Goal: Information Seeking & Learning: Learn about a topic

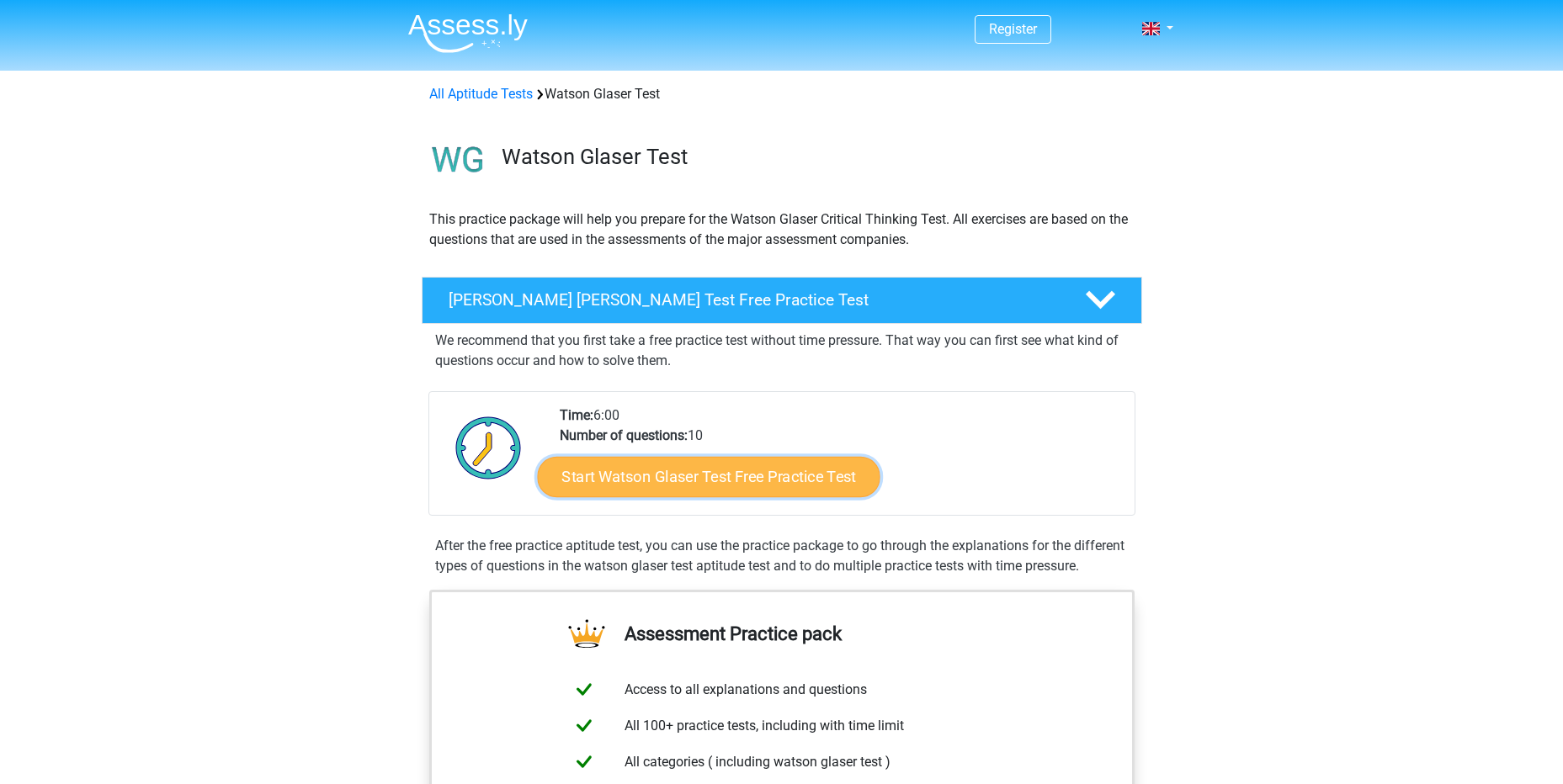
drag, startPoint x: 814, startPoint y: 474, endPoint x: 853, endPoint y: 475, distance: 39.0
click at [424, 333] on link "Start Watson Glaser Test Free Practice Test" at bounding box center [708, 476] width 343 height 40
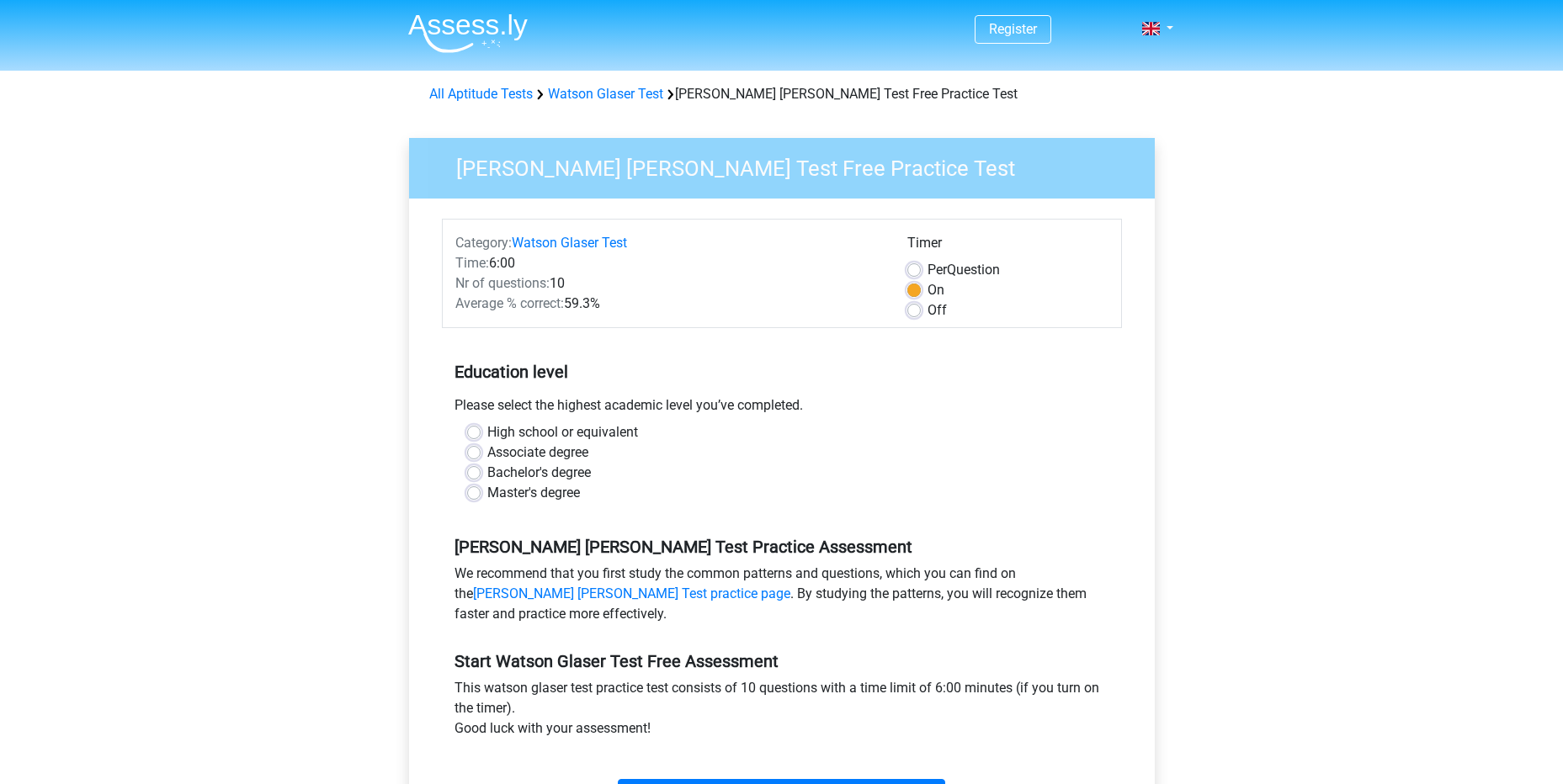
click at [487, 471] on label "Bachelor's degree" at bounding box center [539, 473] width 104 height 21
click at [477, 471] on input "Bachelor's degree" at bounding box center [474, 471] width 14 height 17
radio input "true"
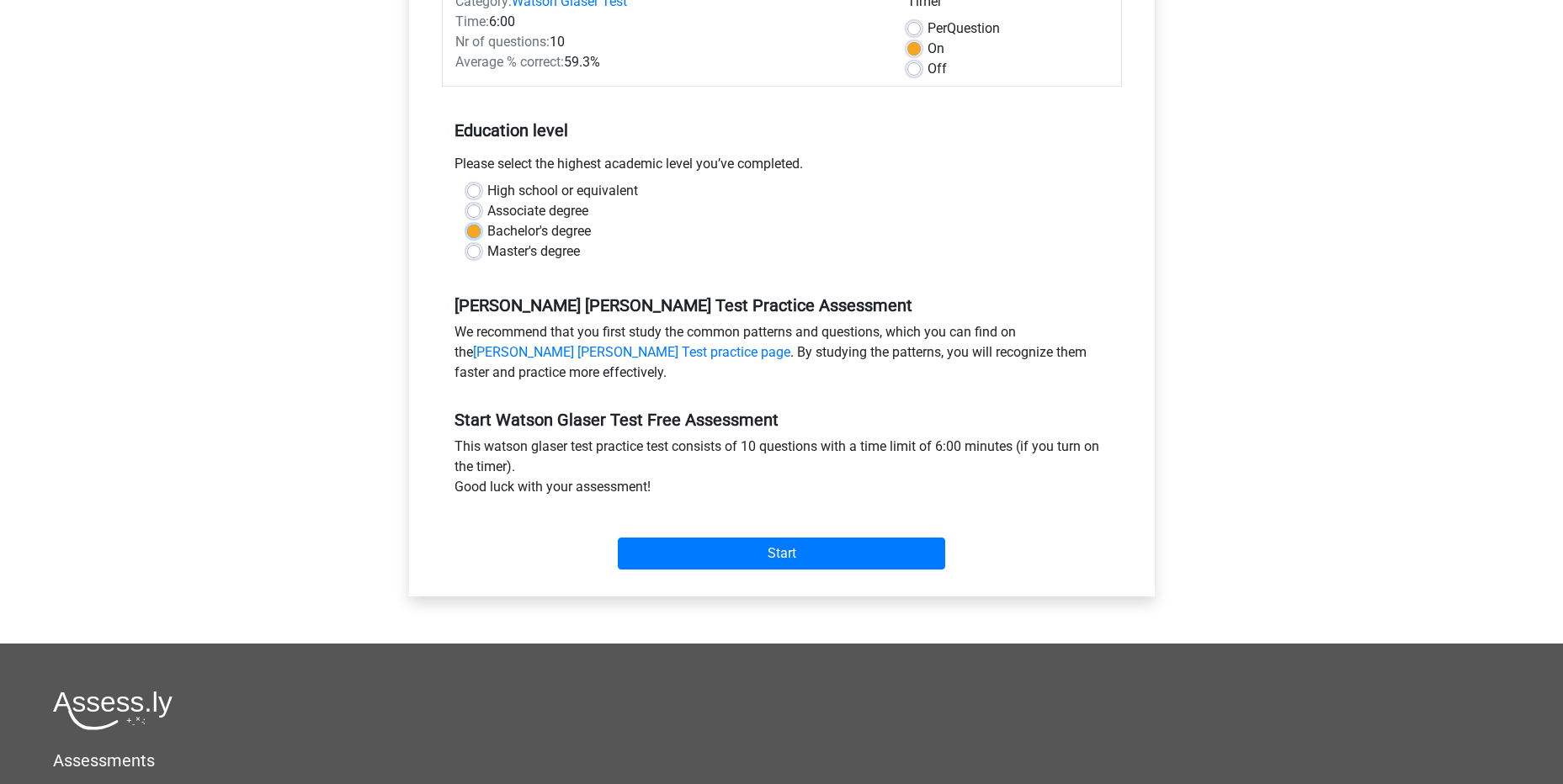
scroll to position [252, 0]
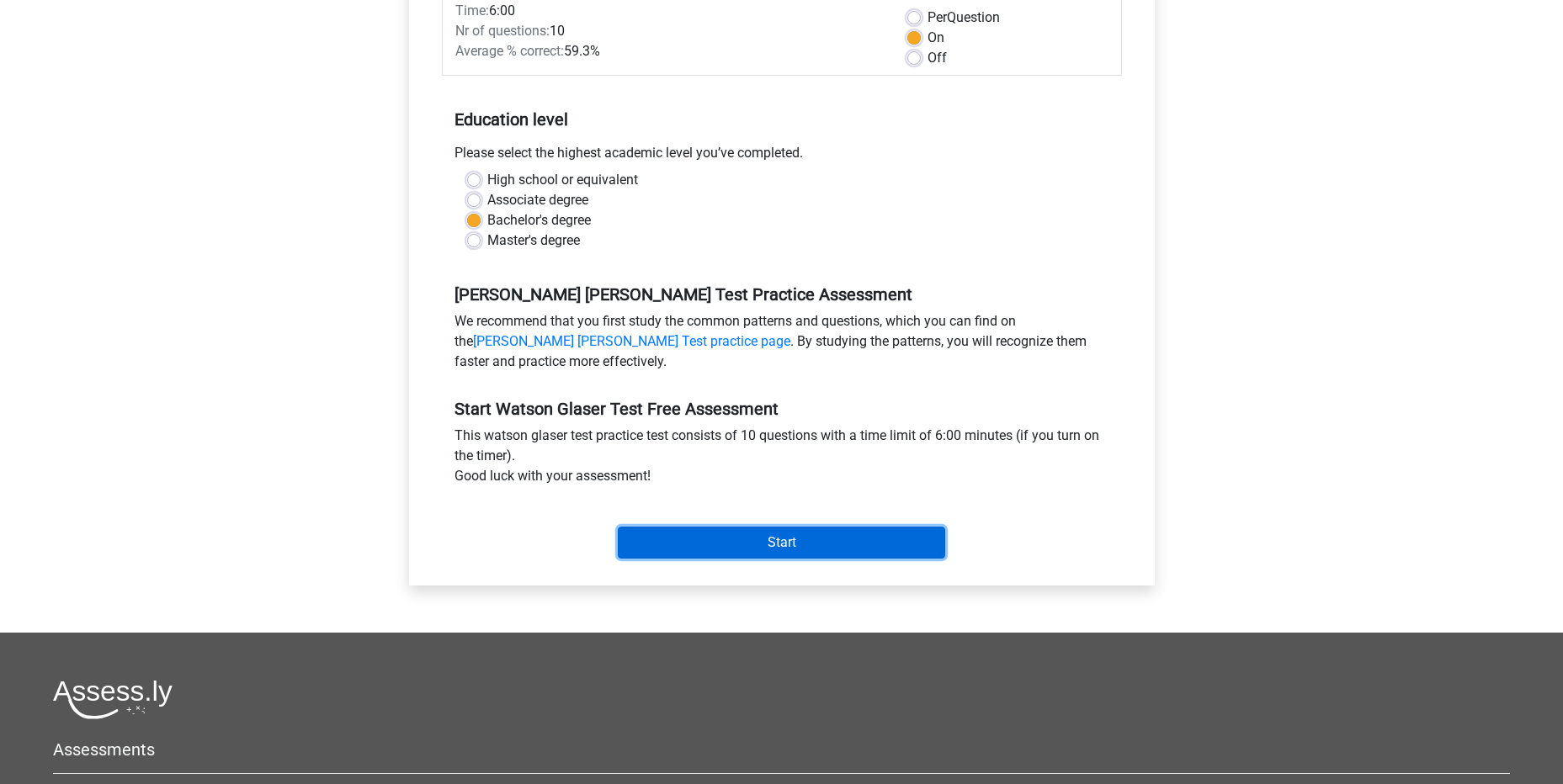
click at [805, 544] on input "Start" at bounding box center [781, 542] width 327 height 32
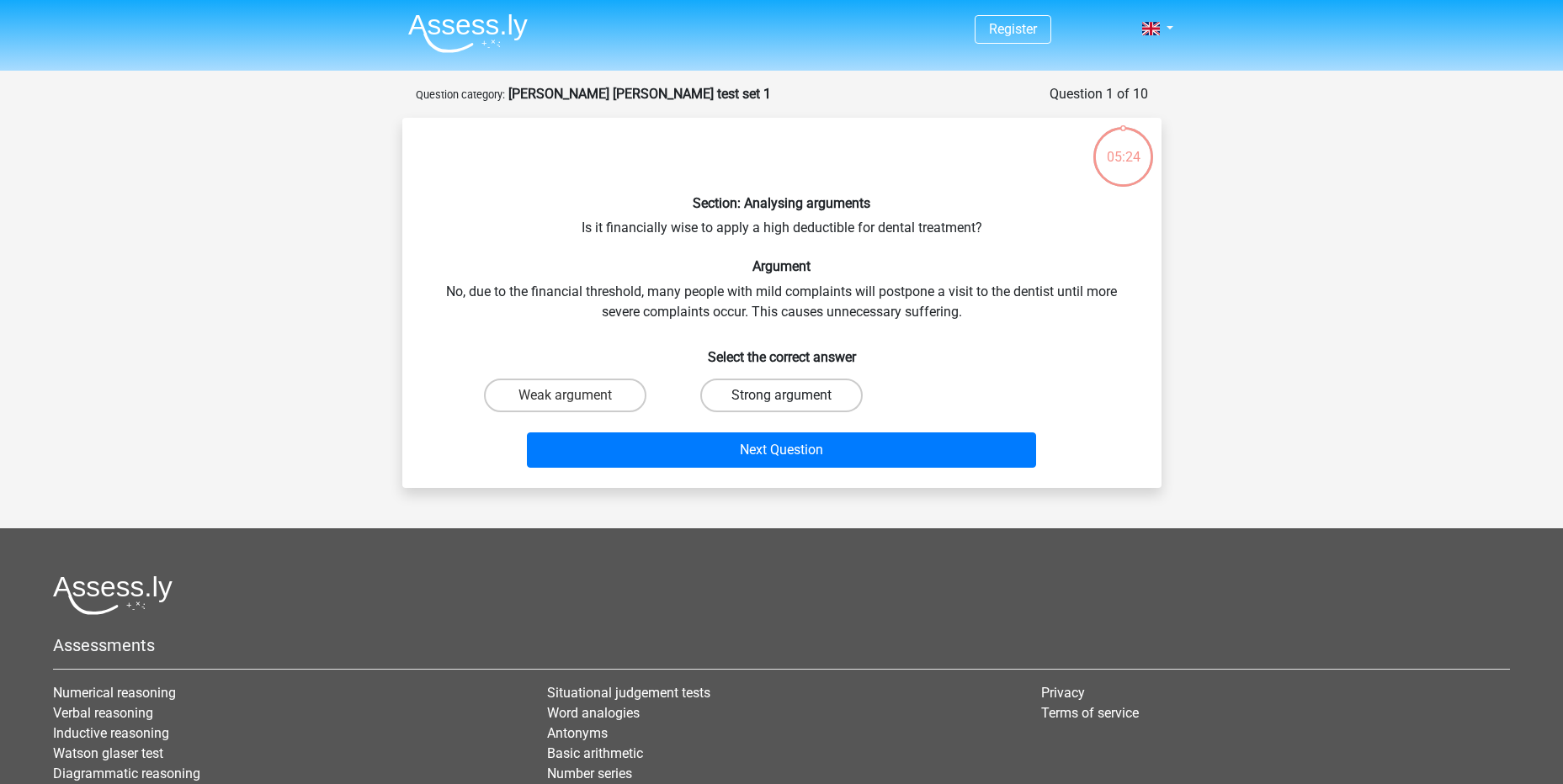
click at [772, 399] on label "Strong argument" at bounding box center [782, 395] width 162 height 33
click at [781, 399] on input "Strong argument" at bounding box center [785, 400] width 11 height 11
radio input "true"
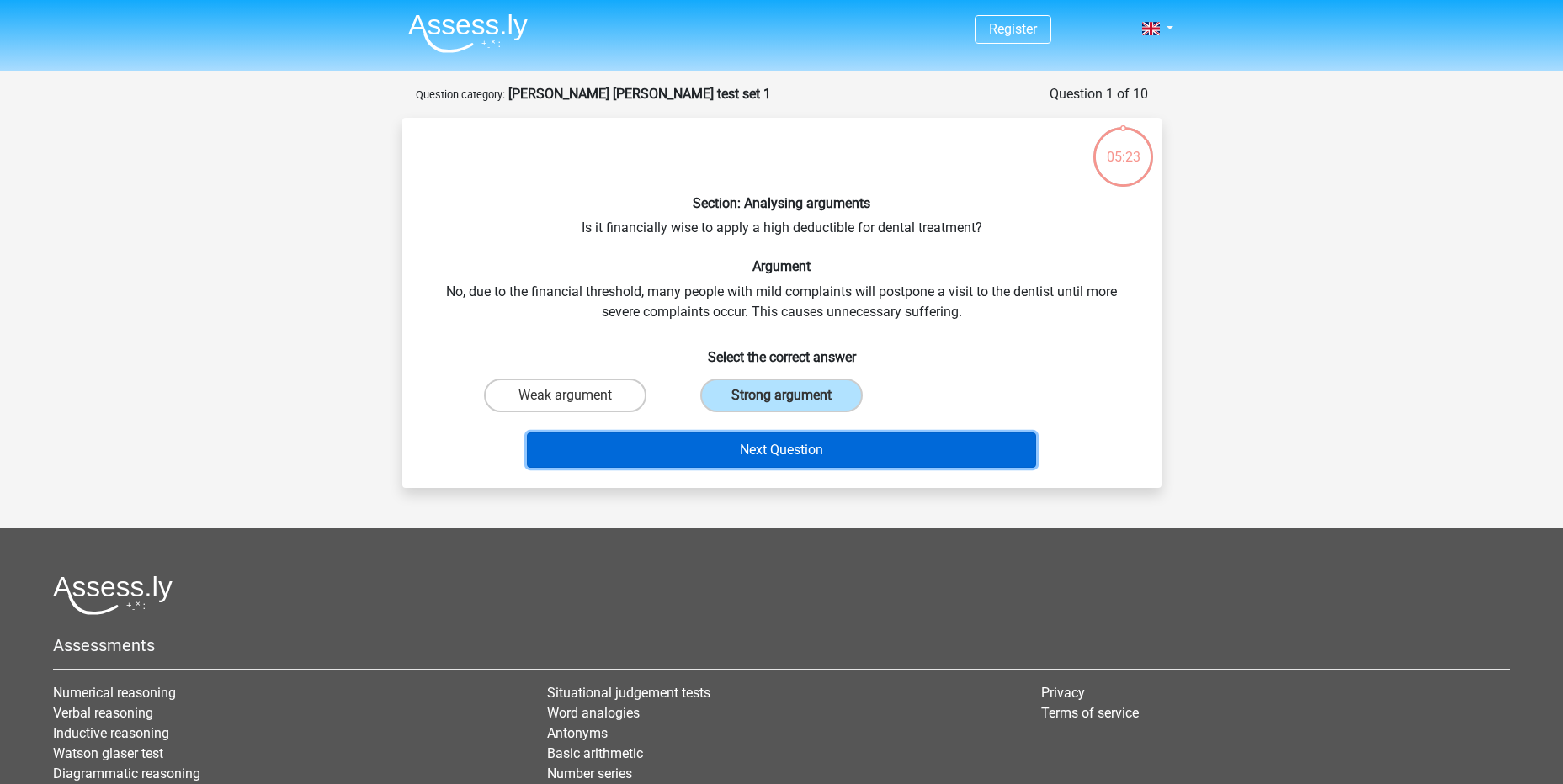
click at [883, 450] on button "Next Question" at bounding box center [781, 450] width 509 height 35
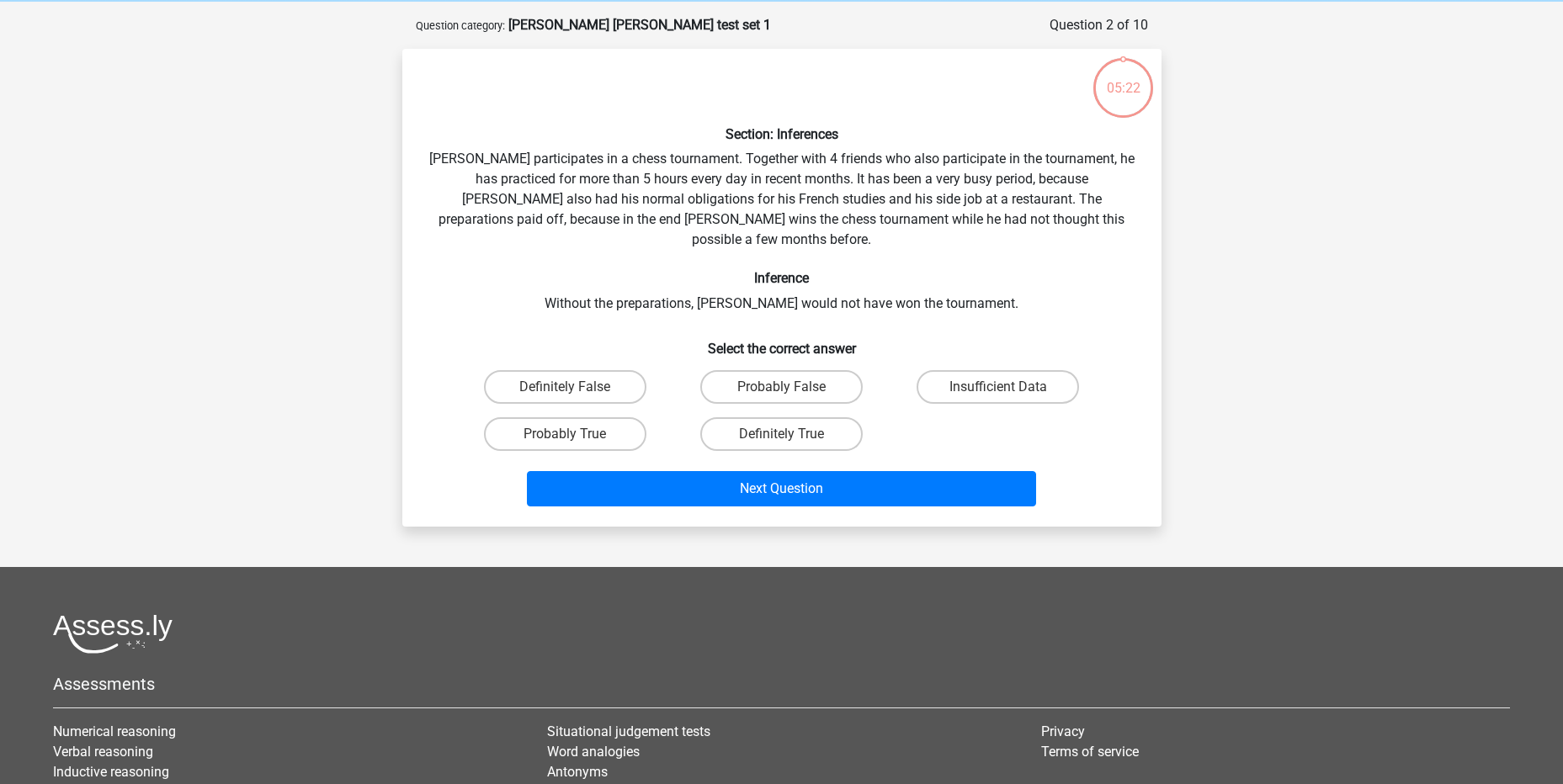
scroll to position [84, 0]
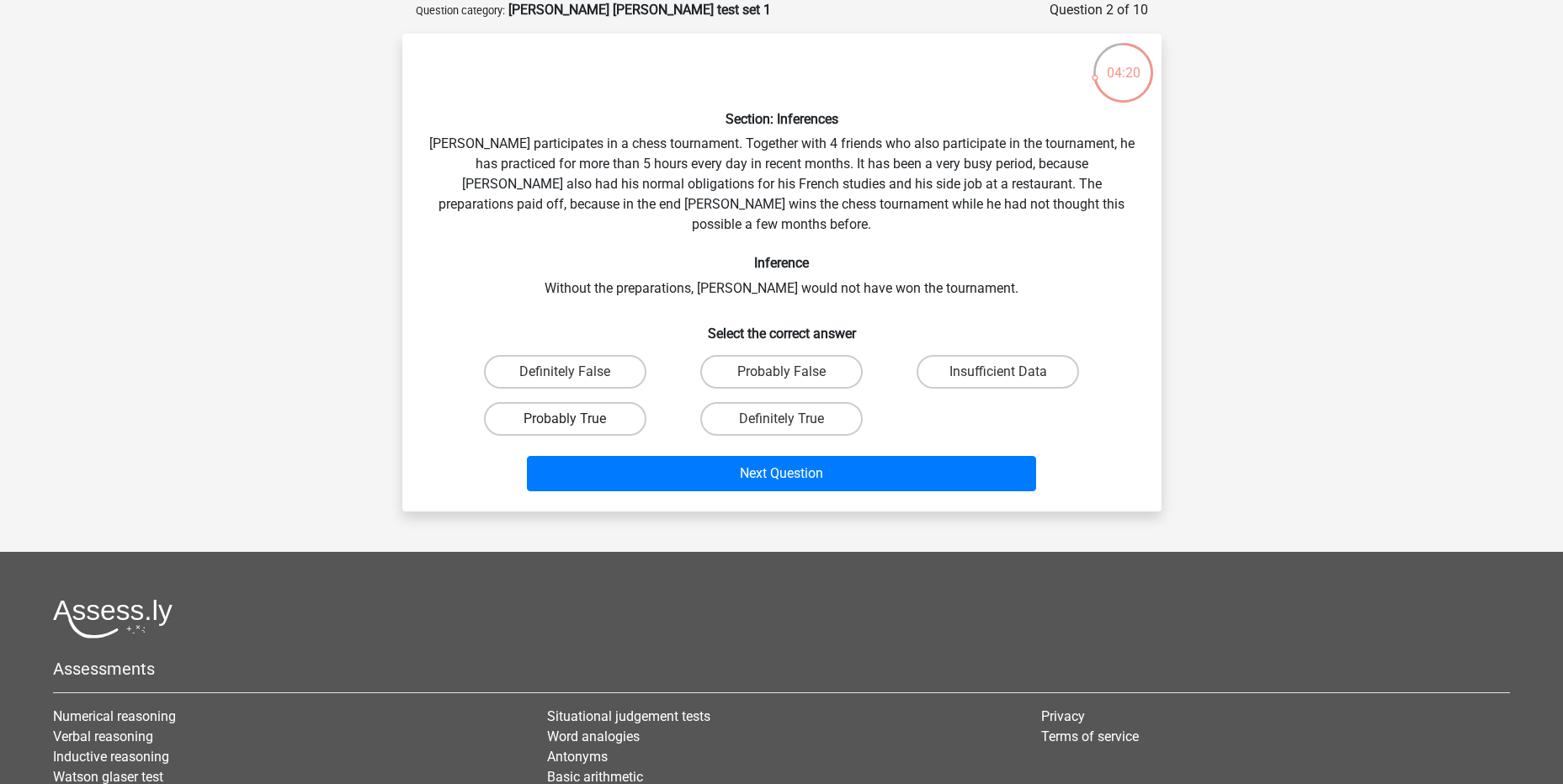
click at [603, 402] on label "Probably True" at bounding box center [565, 419] width 162 height 33
click at [575, 419] on input "Probably True" at bounding box center [570, 424] width 11 height 11
radio input "true"
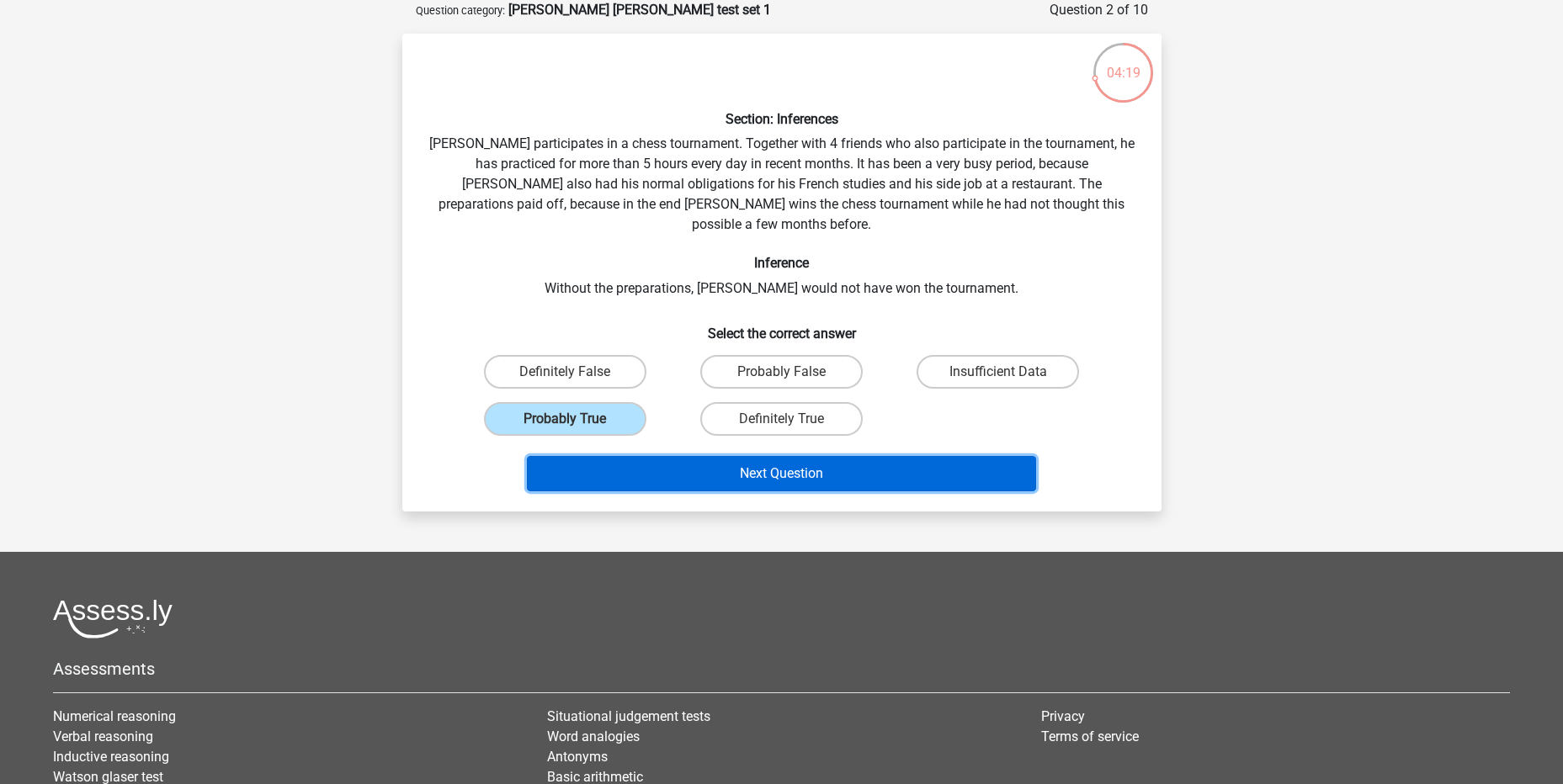
click at [830, 456] on button "Next Question" at bounding box center [781, 474] width 509 height 35
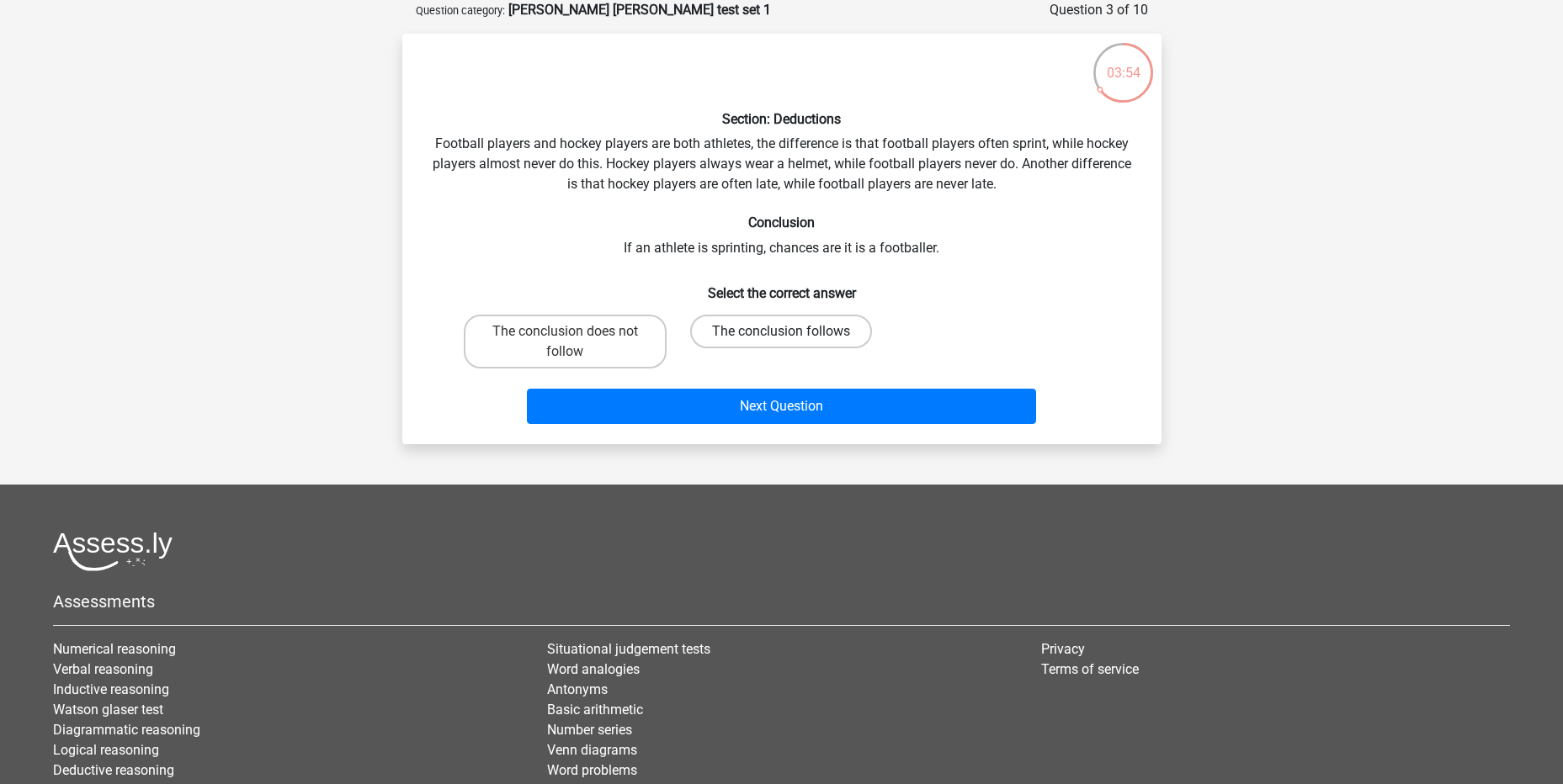
click at [811, 334] on label "The conclusion follows" at bounding box center [781, 331] width 182 height 33
click at [792, 334] on input "The conclusion follows" at bounding box center [785, 336] width 11 height 11
radio input "true"
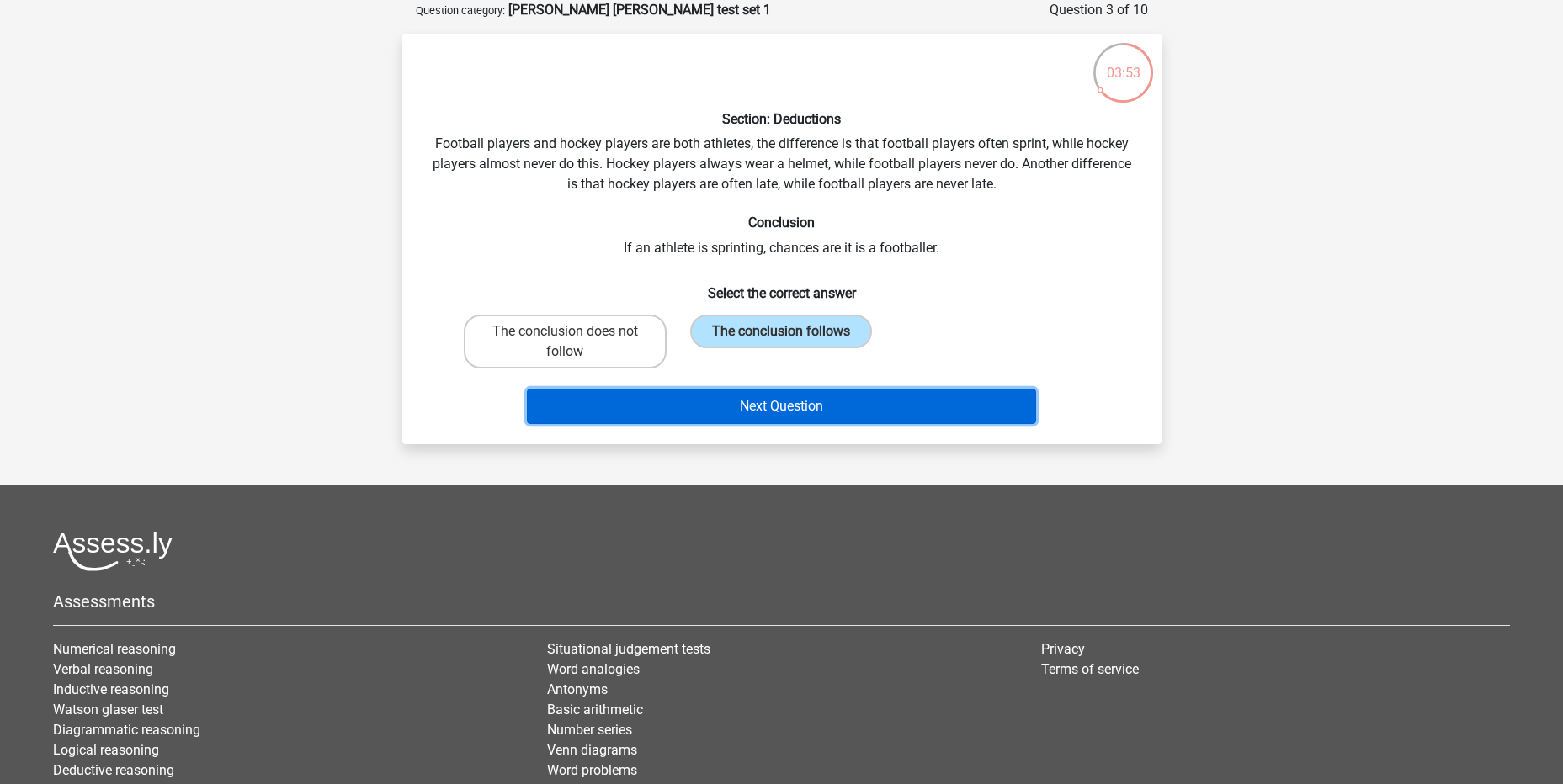
click at [805, 414] on button "Next Question" at bounding box center [781, 406] width 509 height 35
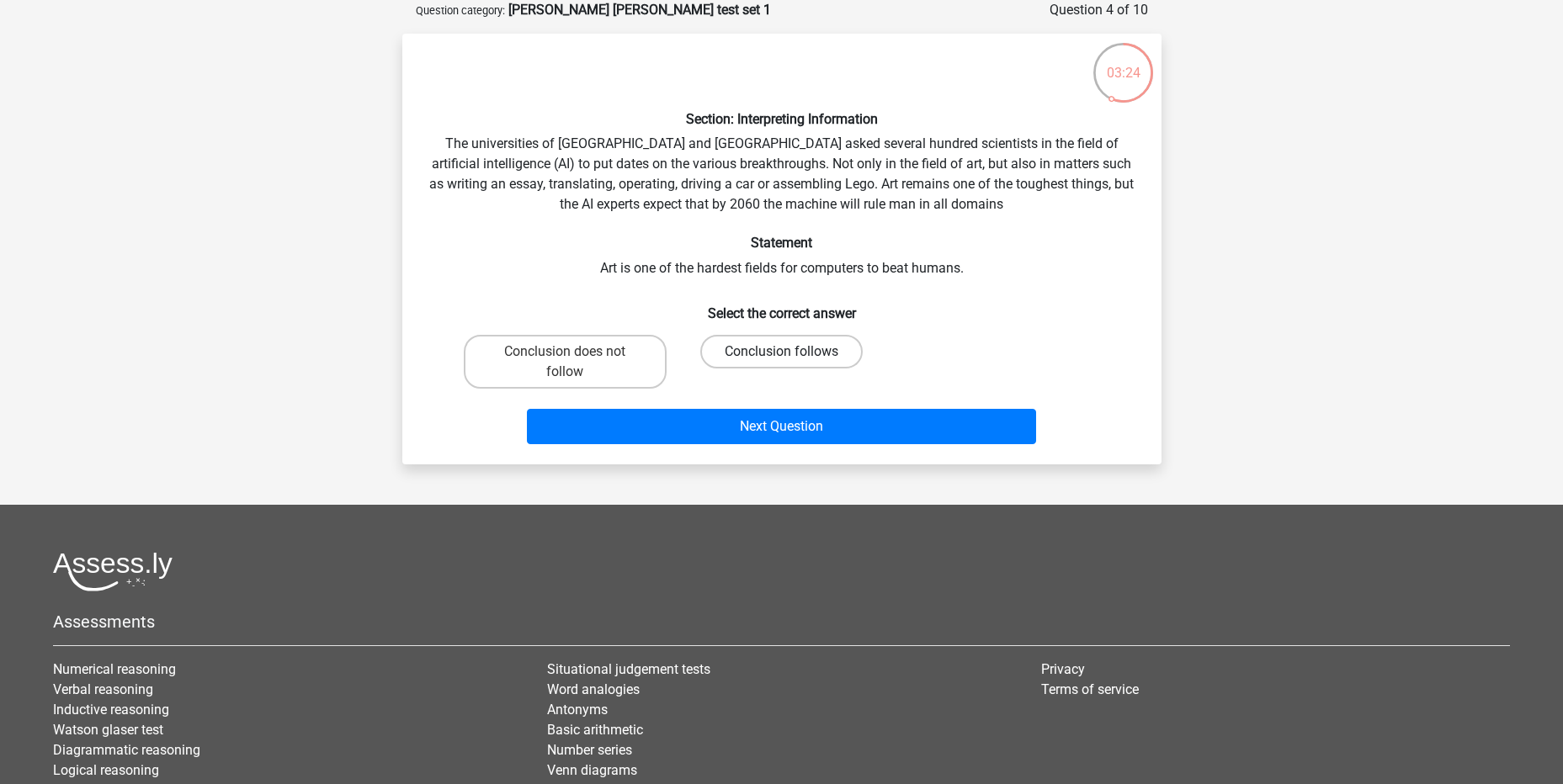
click at [752, 349] on label "Conclusion follows" at bounding box center [782, 351] width 162 height 33
click at [781, 351] on input "Conclusion follows" at bounding box center [785, 356] width 11 height 11
radio input "true"
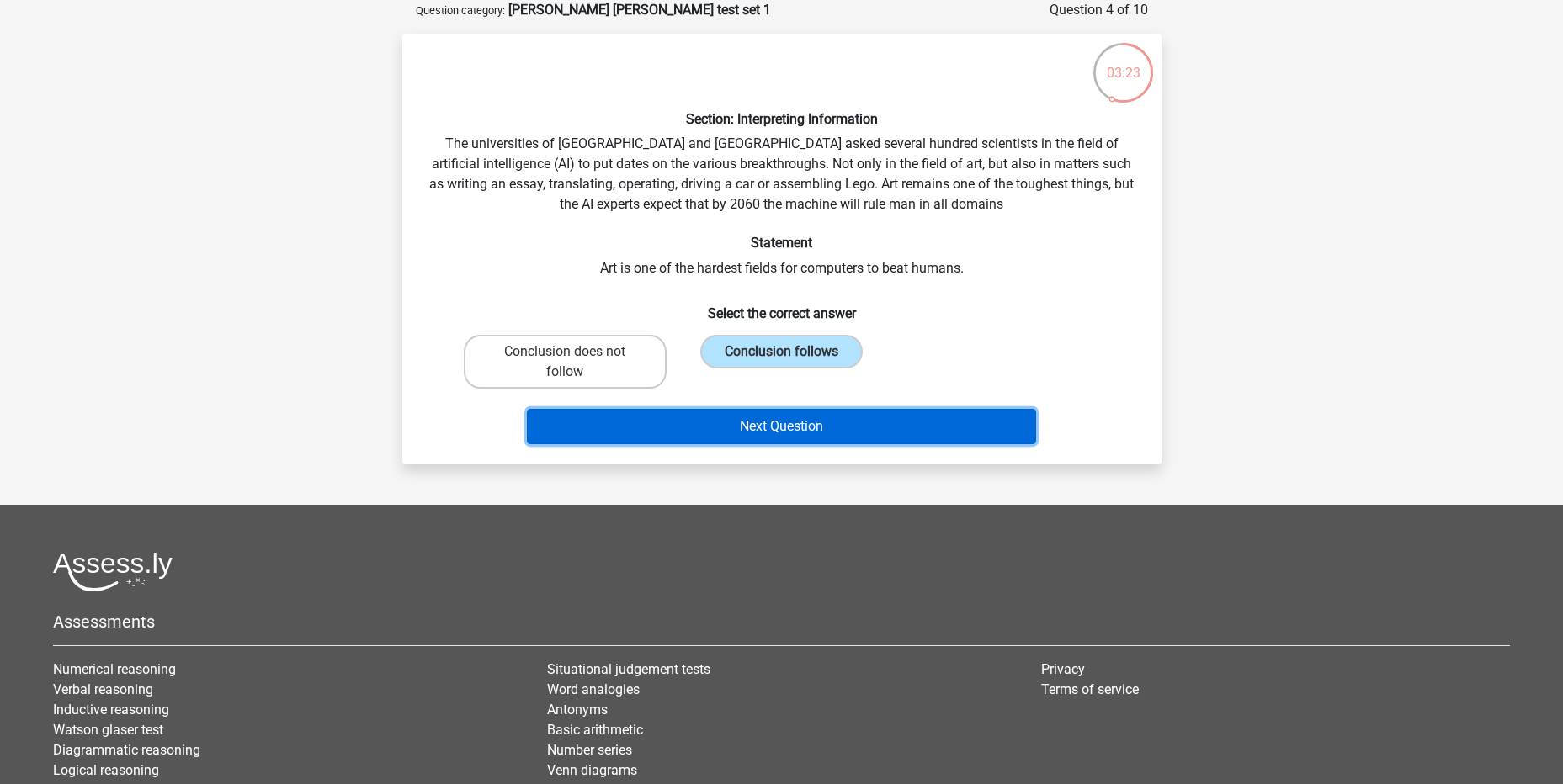
click at [847, 430] on button "Next Question" at bounding box center [781, 427] width 509 height 35
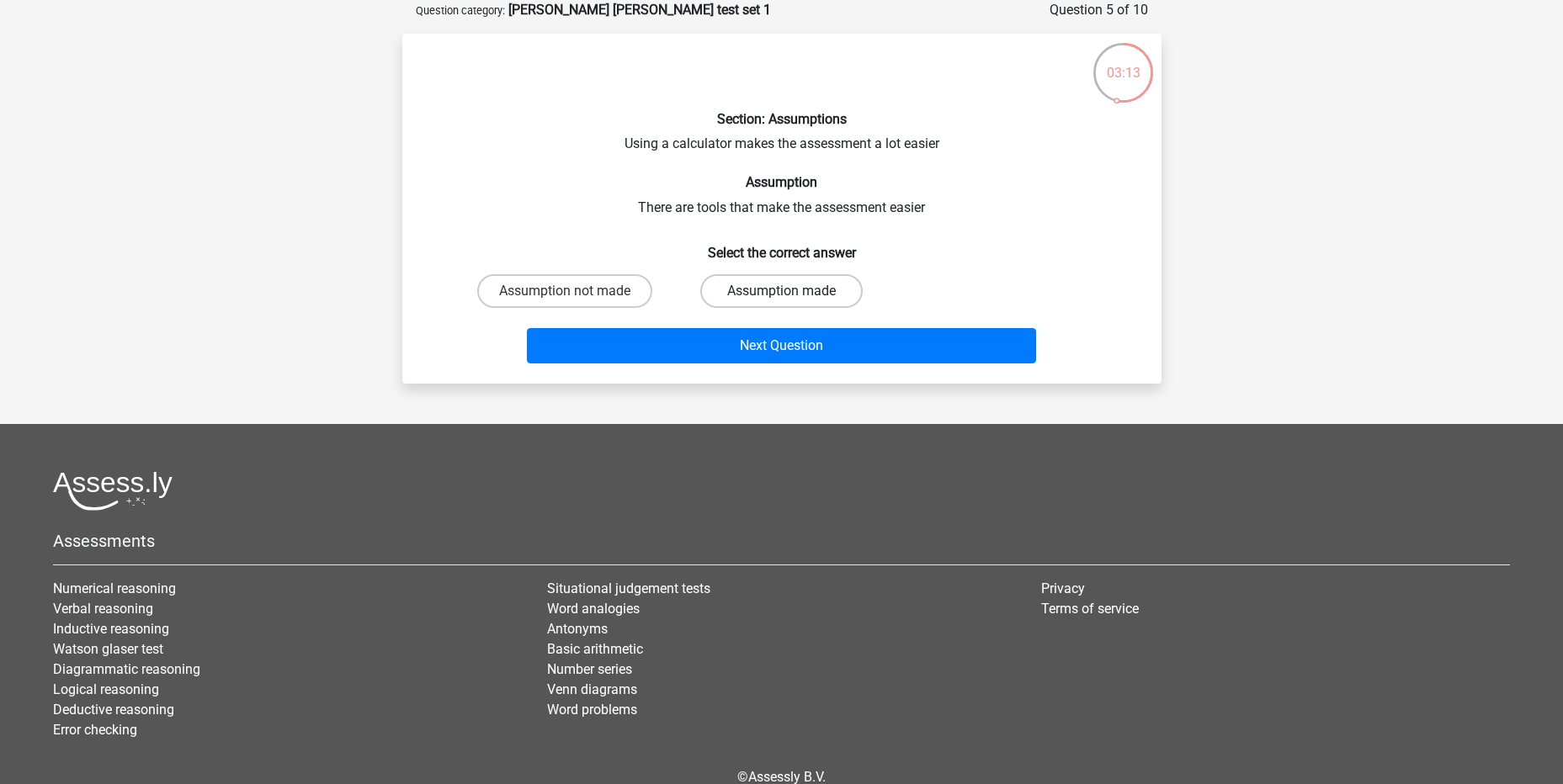
click at [786, 285] on label "Assumption made" at bounding box center [782, 291] width 162 height 33
click at [786, 291] on input "Assumption made" at bounding box center [785, 296] width 11 height 11
radio input "true"
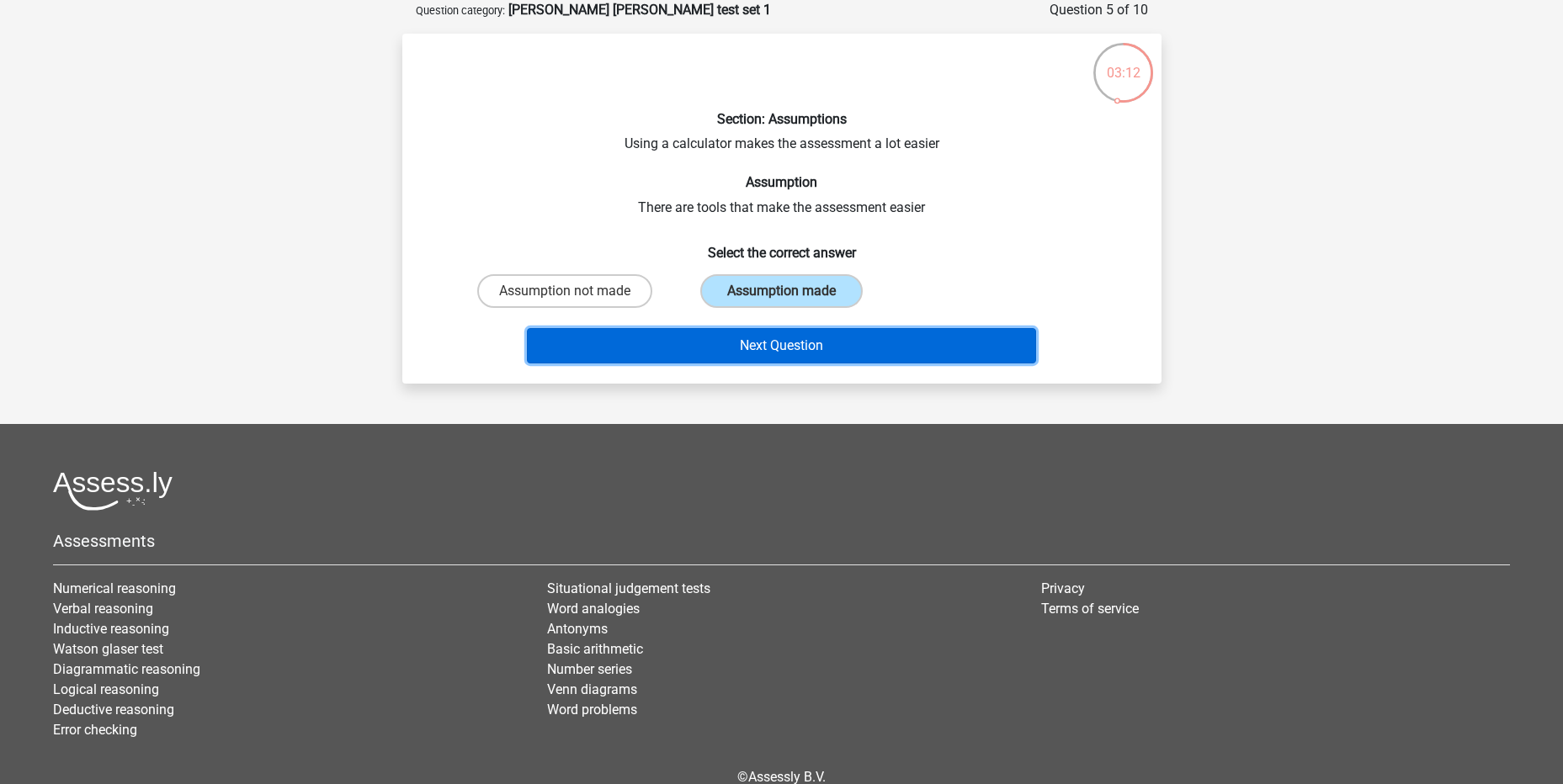
click at [828, 349] on button "Next Question" at bounding box center [781, 346] width 509 height 35
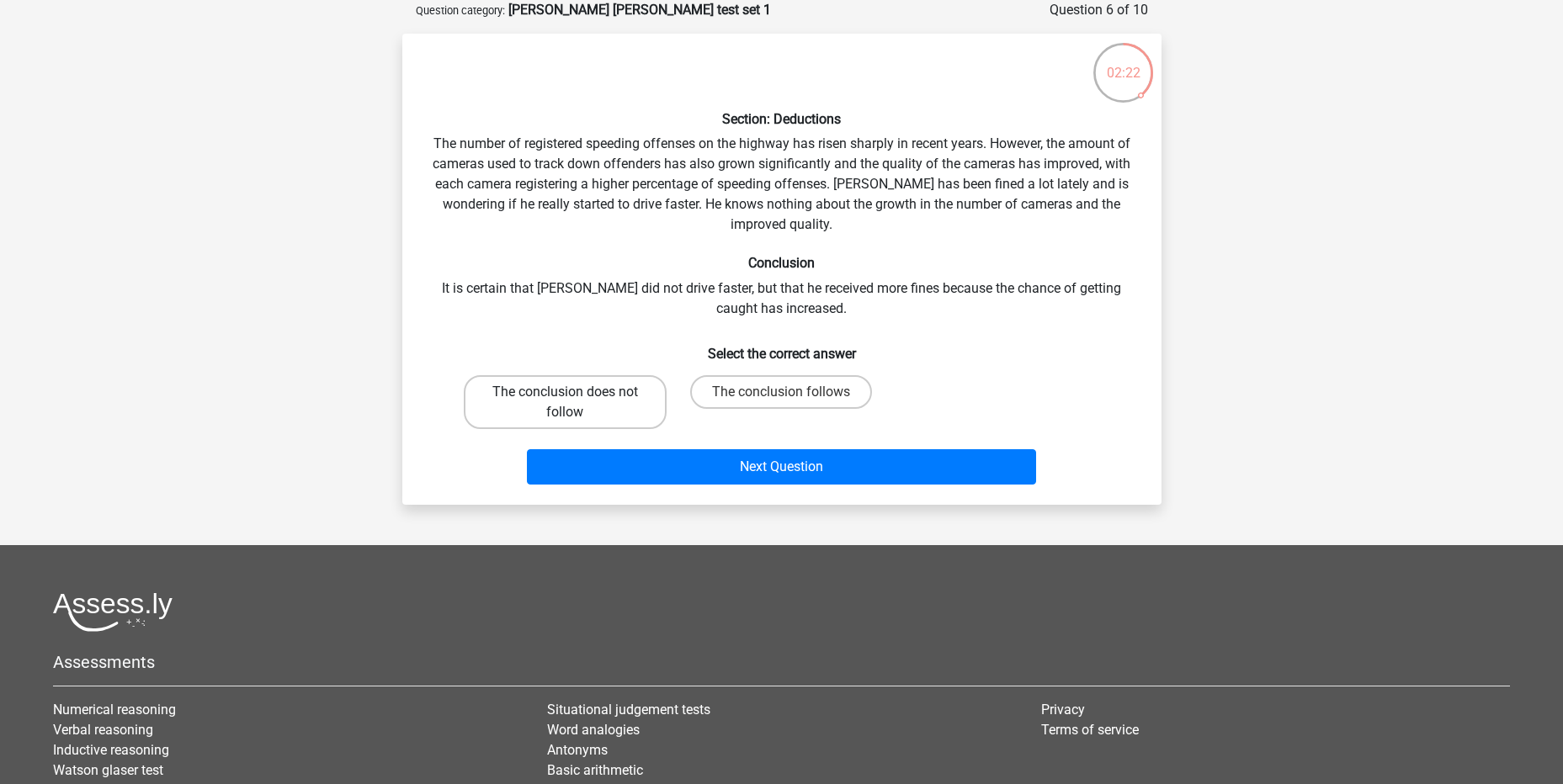
click at [613, 412] on label "The conclusion does not follow" at bounding box center [566, 401] width 203 height 54
click at [575, 403] on input "The conclusion does not follow" at bounding box center [570, 396] width 11 height 11
radio input "true"
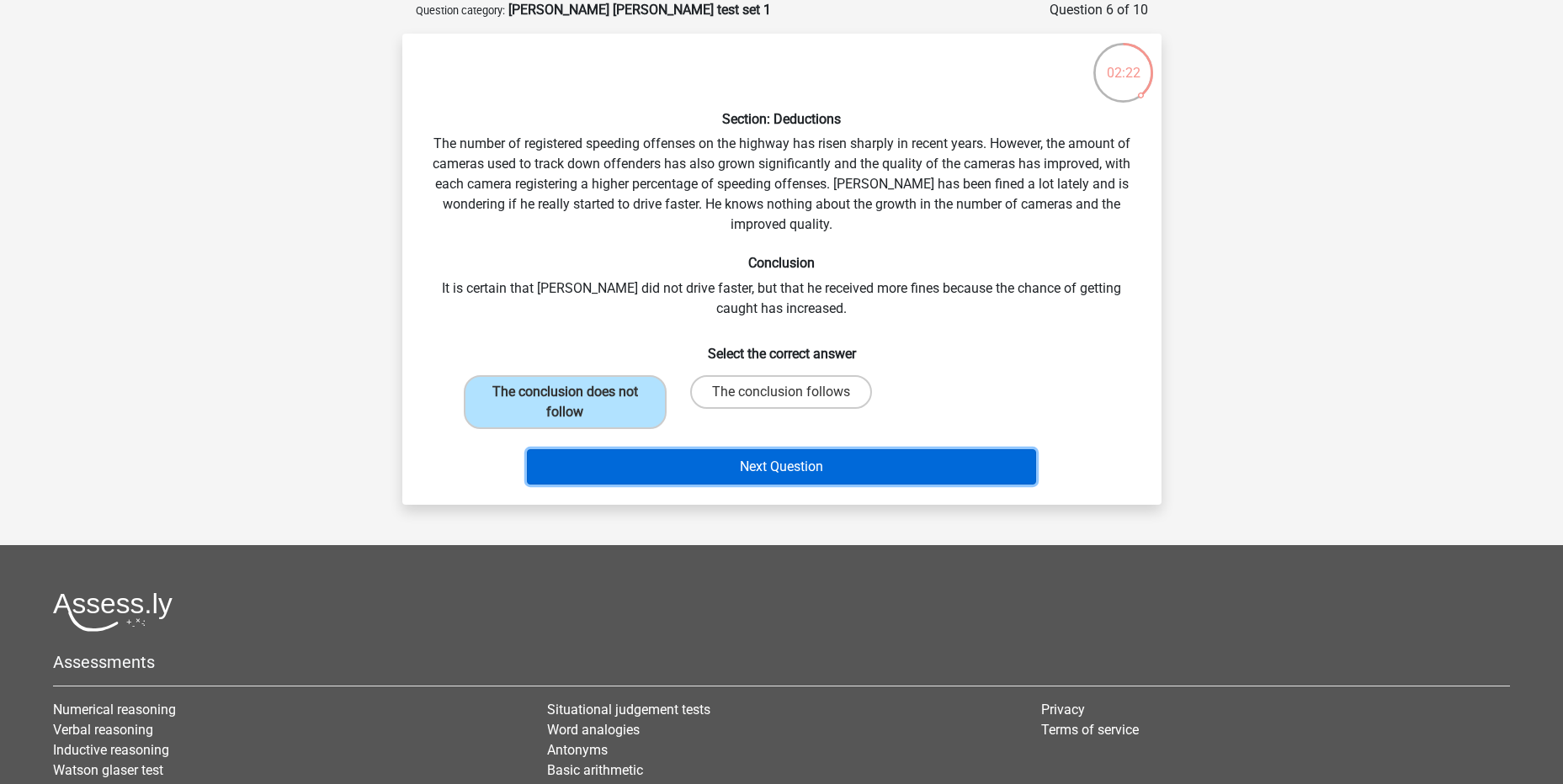
click at [756, 452] on button "Next Question" at bounding box center [781, 467] width 509 height 35
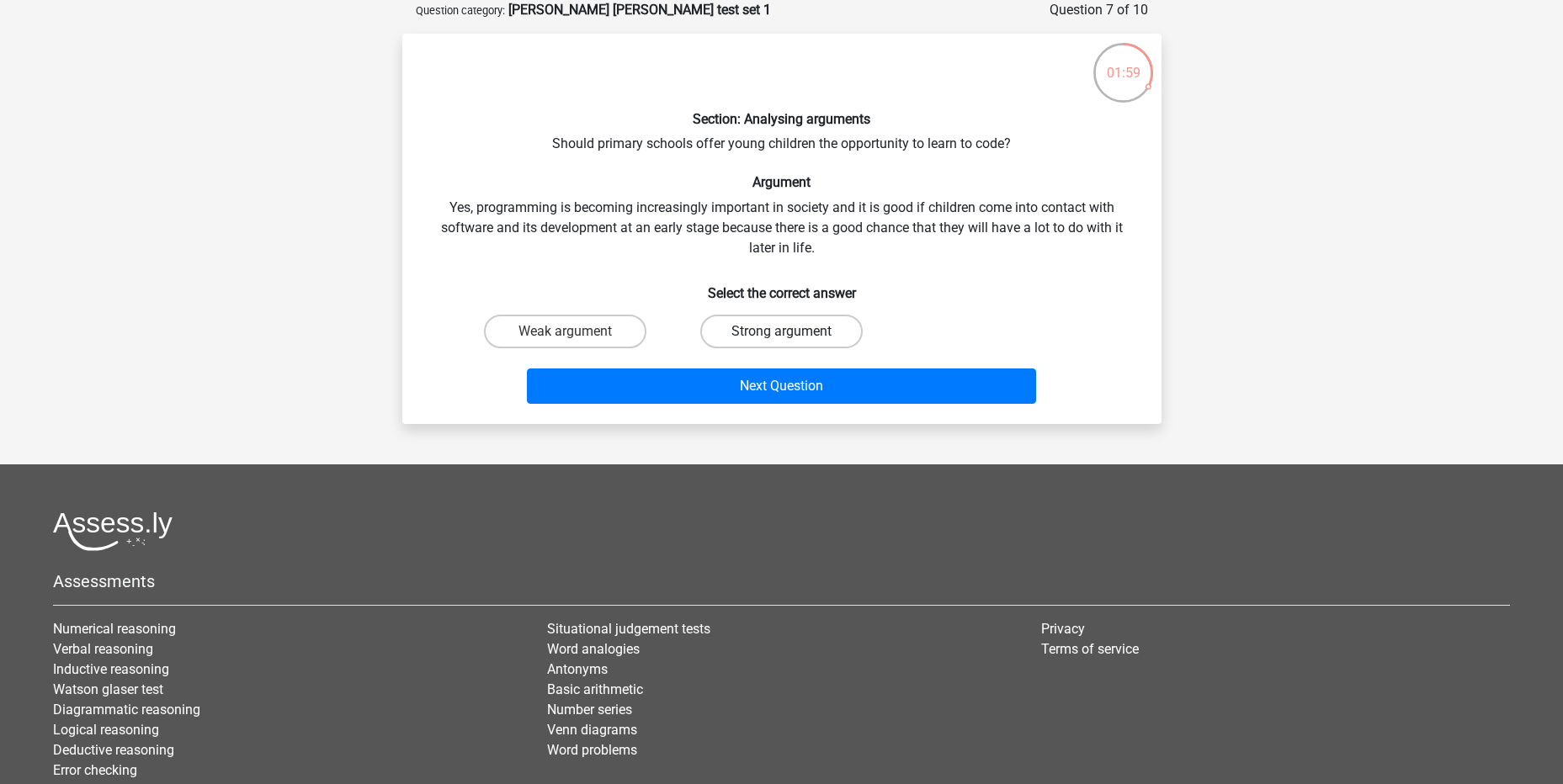
click at [799, 339] on label "Strong argument" at bounding box center [782, 331] width 162 height 33
click at [792, 339] on input "Strong argument" at bounding box center [785, 336] width 11 height 11
radio input "true"
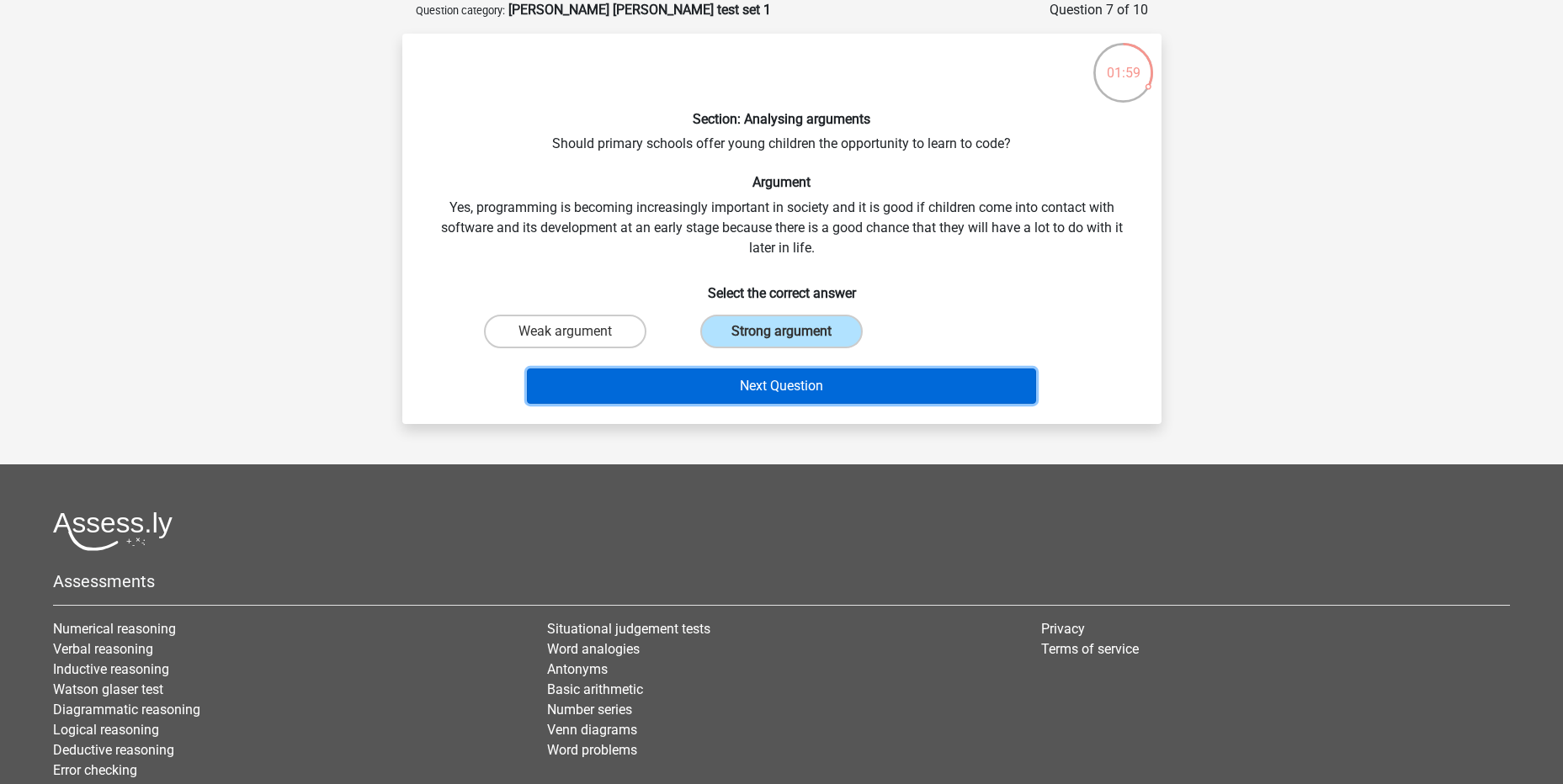
click at [850, 396] on button "Next Question" at bounding box center [781, 386] width 509 height 35
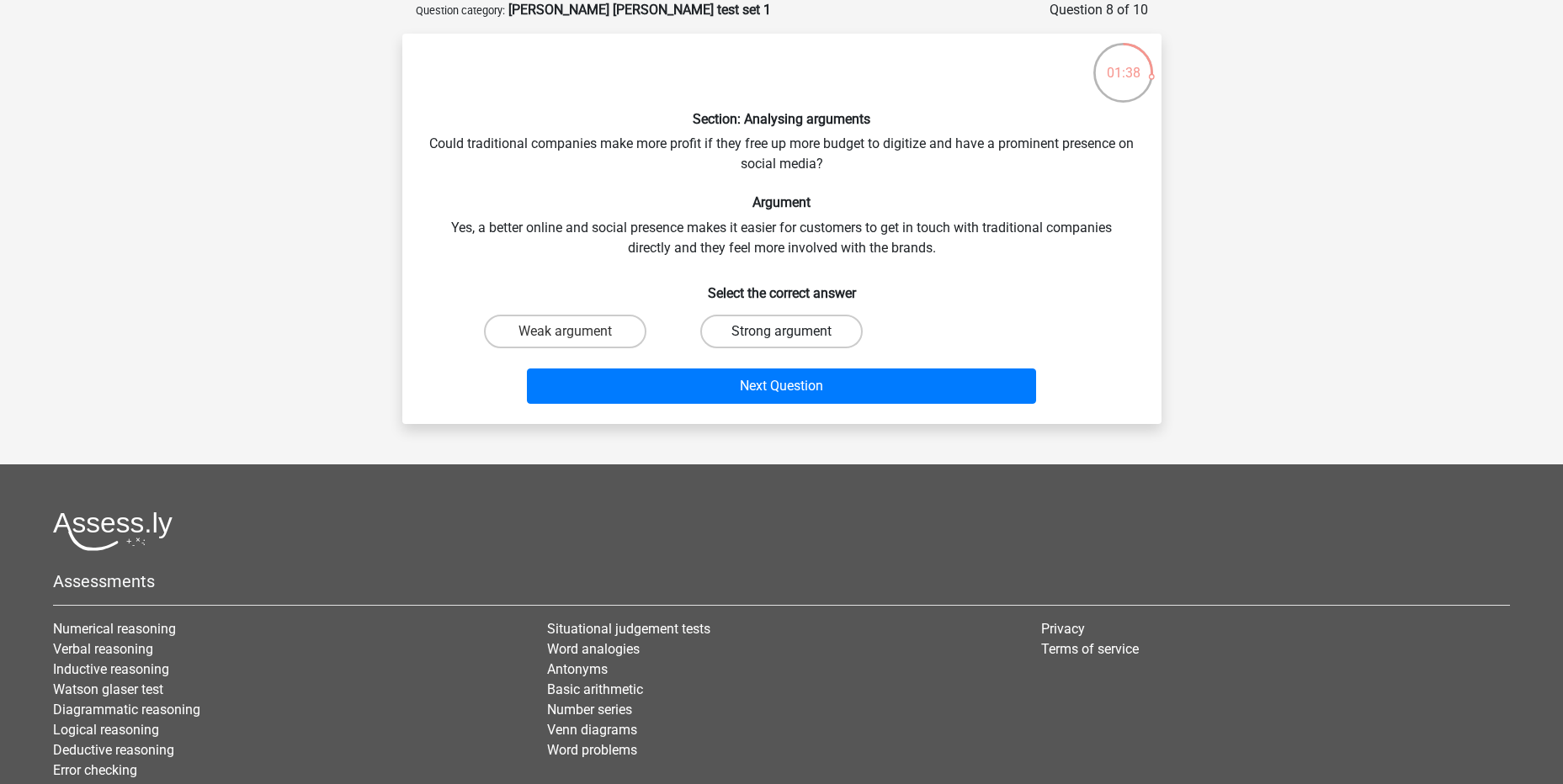
click at [809, 321] on label "Strong argument" at bounding box center [782, 331] width 162 height 33
click at [792, 331] on input "Strong argument" at bounding box center [785, 336] width 11 height 11
radio input "true"
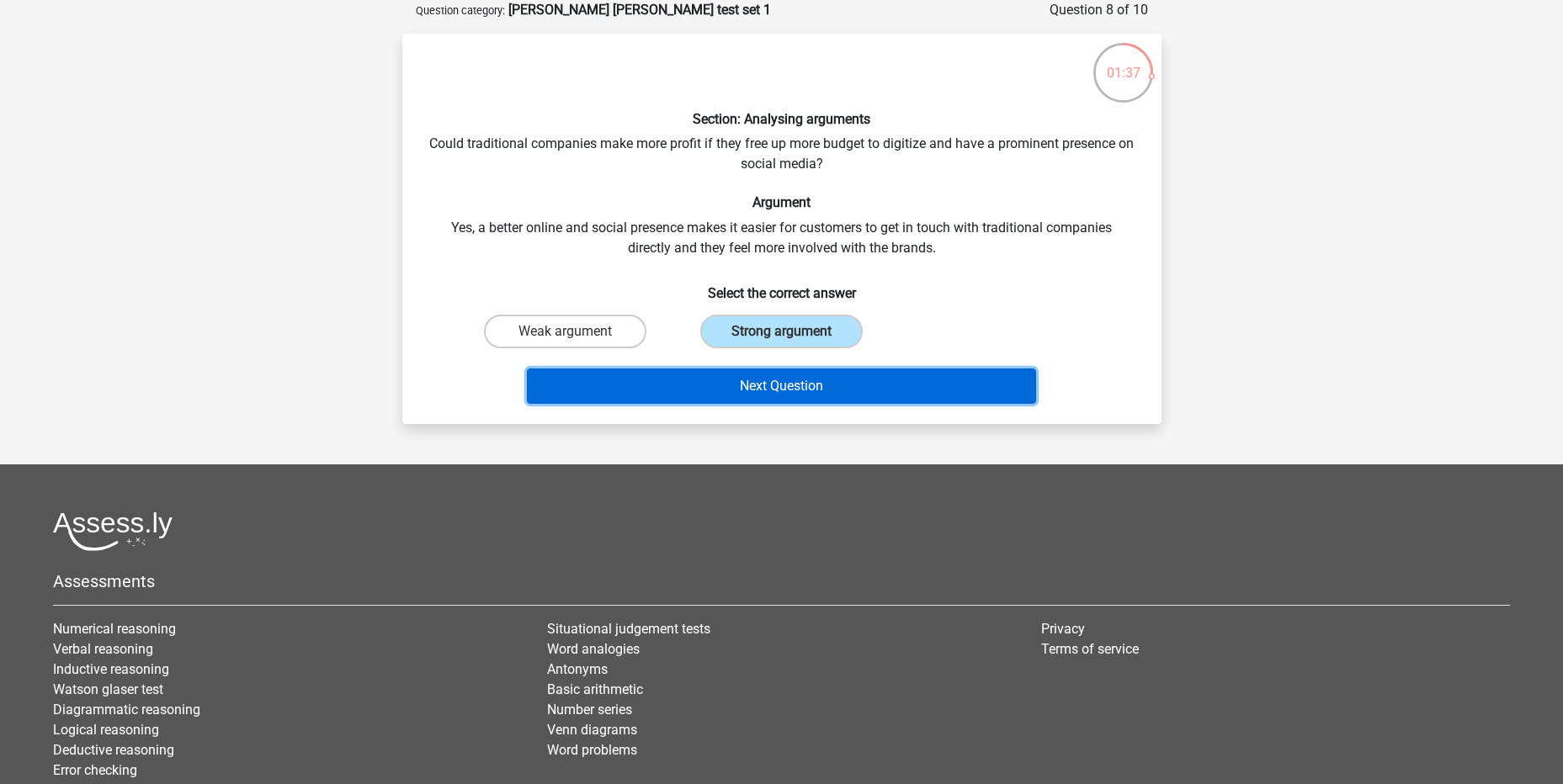
click at [802, 385] on button "Next Question" at bounding box center [781, 386] width 509 height 35
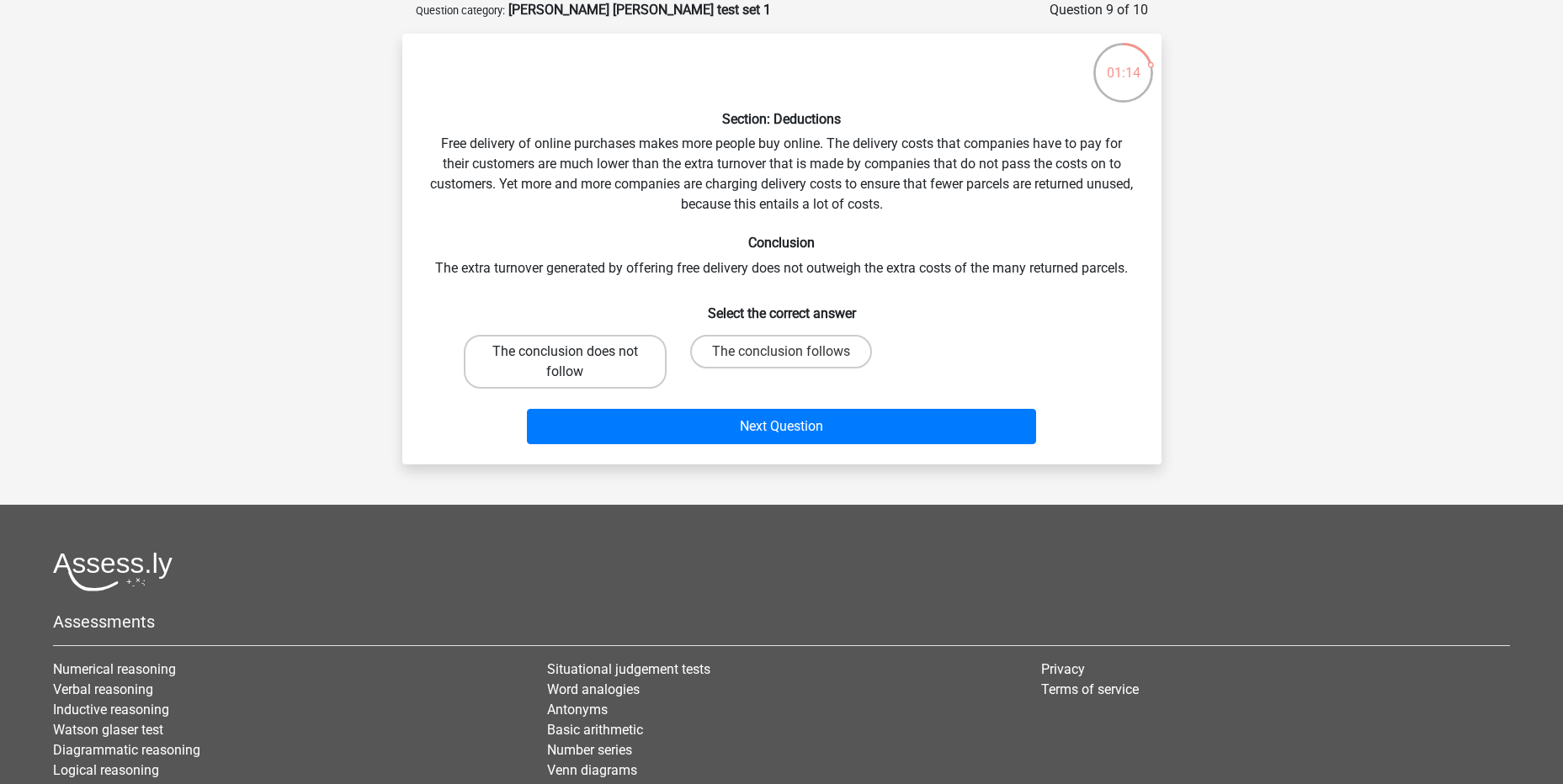
click at [609, 364] on label "The conclusion does not follow" at bounding box center [566, 361] width 203 height 54
click at [575, 362] on input "The conclusion does not follow" at bounding box center [570, 356] width 11 height 11
radio input "true"
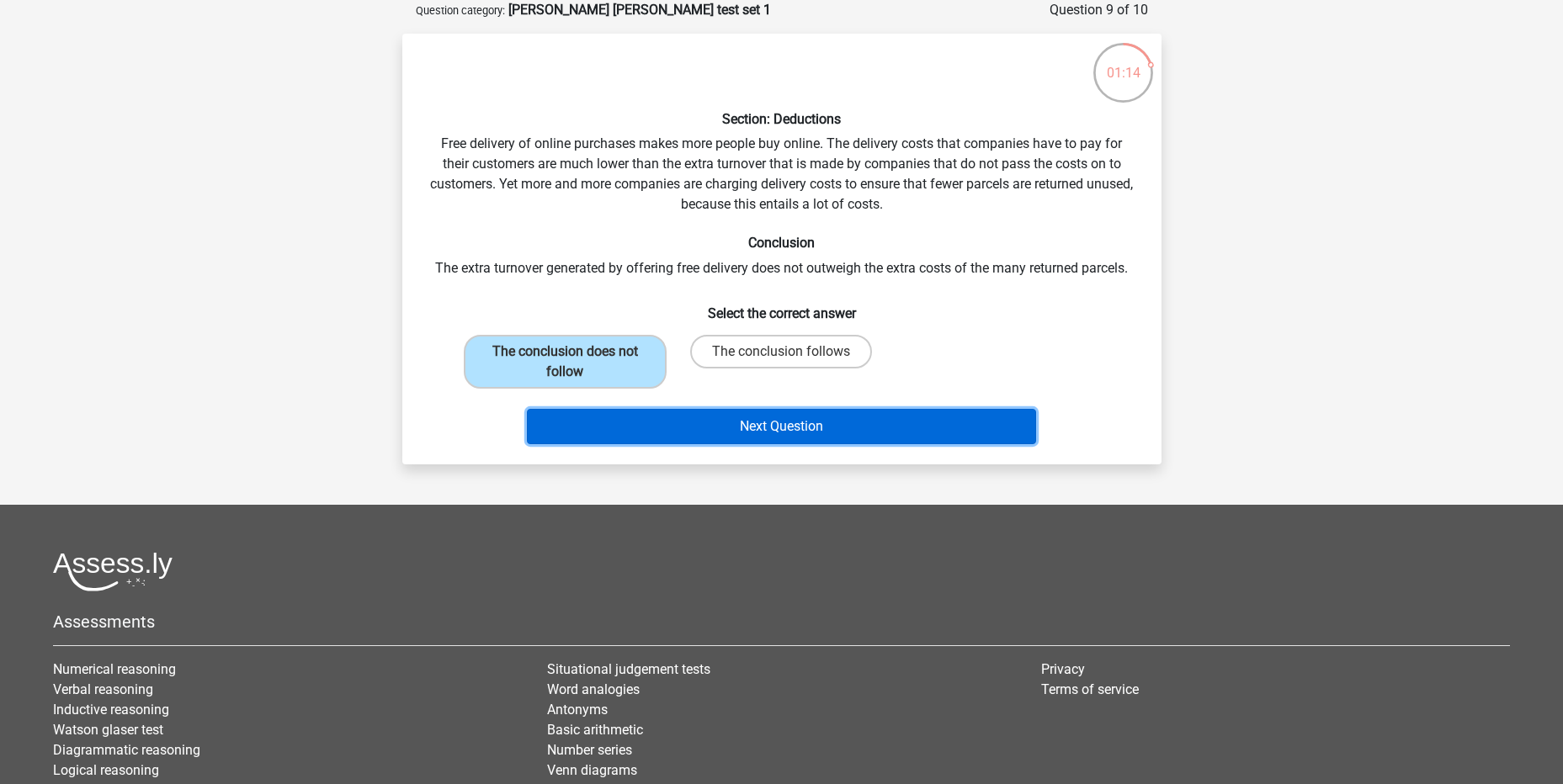
click at [732, 423] on button "Next Question" at bounding box center [781, 427] width 509 height 35
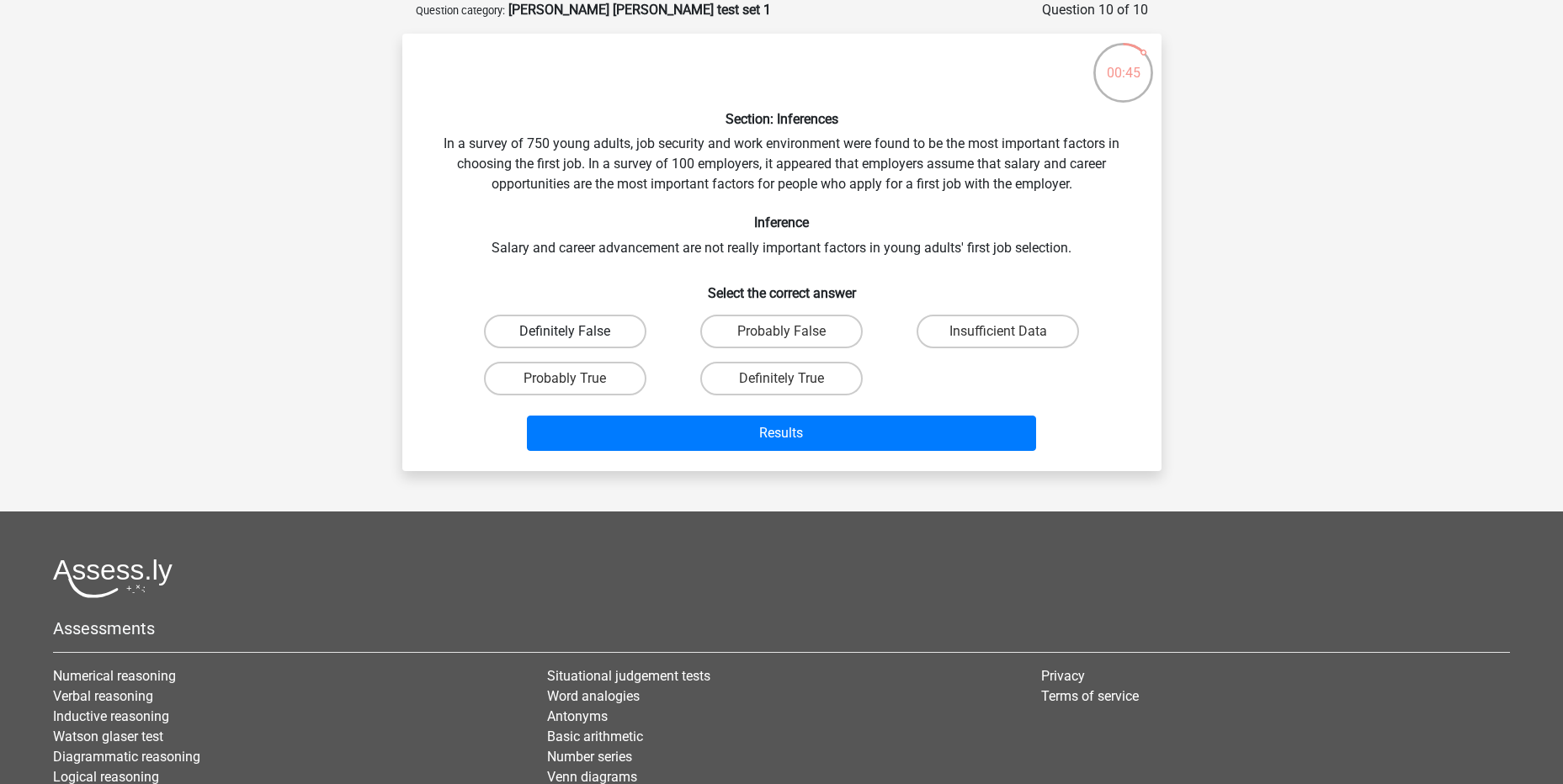
click at [622, 329] on label "Definitely False" at bounding box center [565, 331] width 162 height 33
click at [575, 331] on input "Definitely False" at bounding box center [570, 336] width 11 height 11
radio input "true"
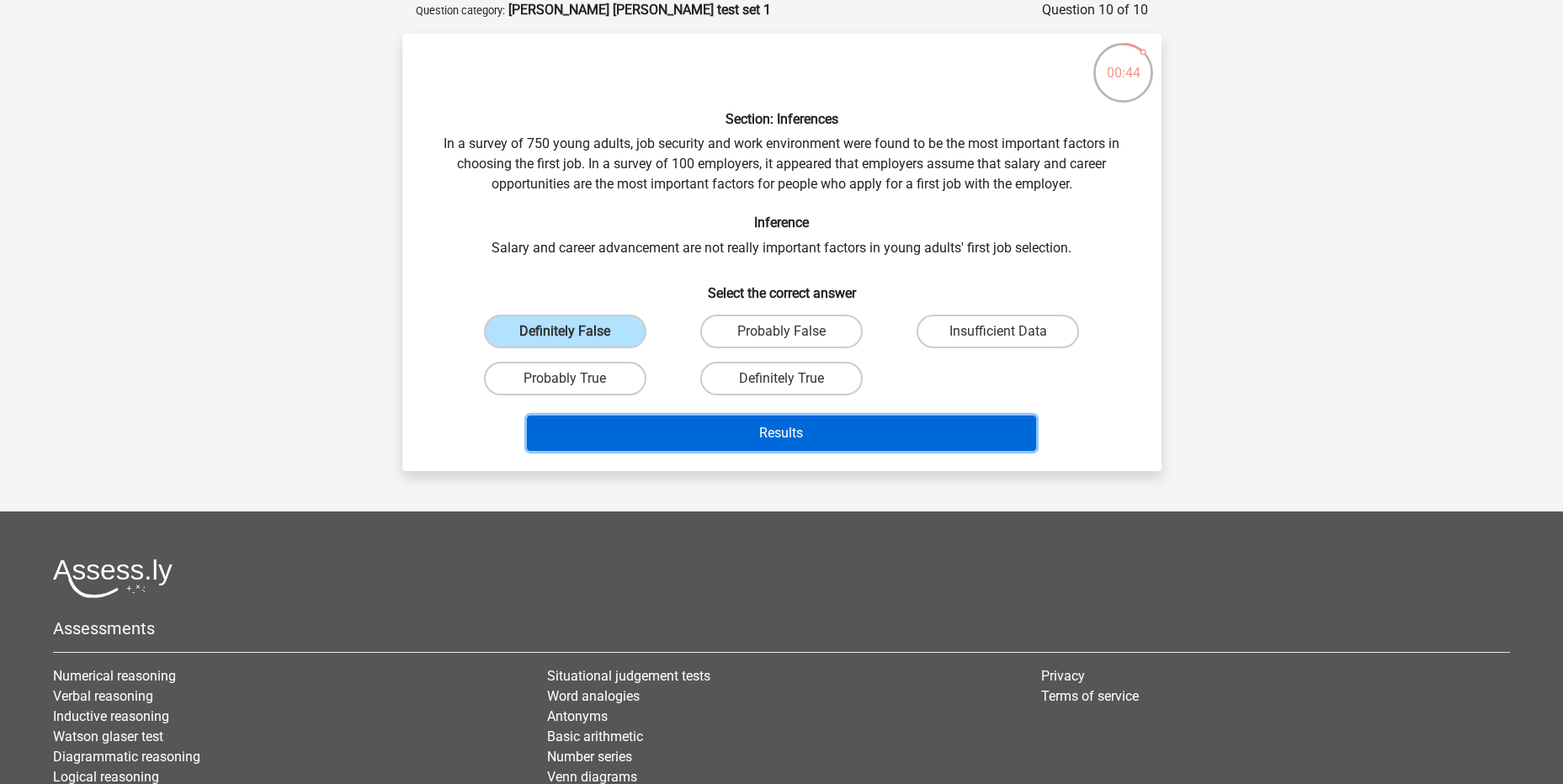
click at [792, 439] on button "Results" at bounding box center [781, 433] width 509 height 35
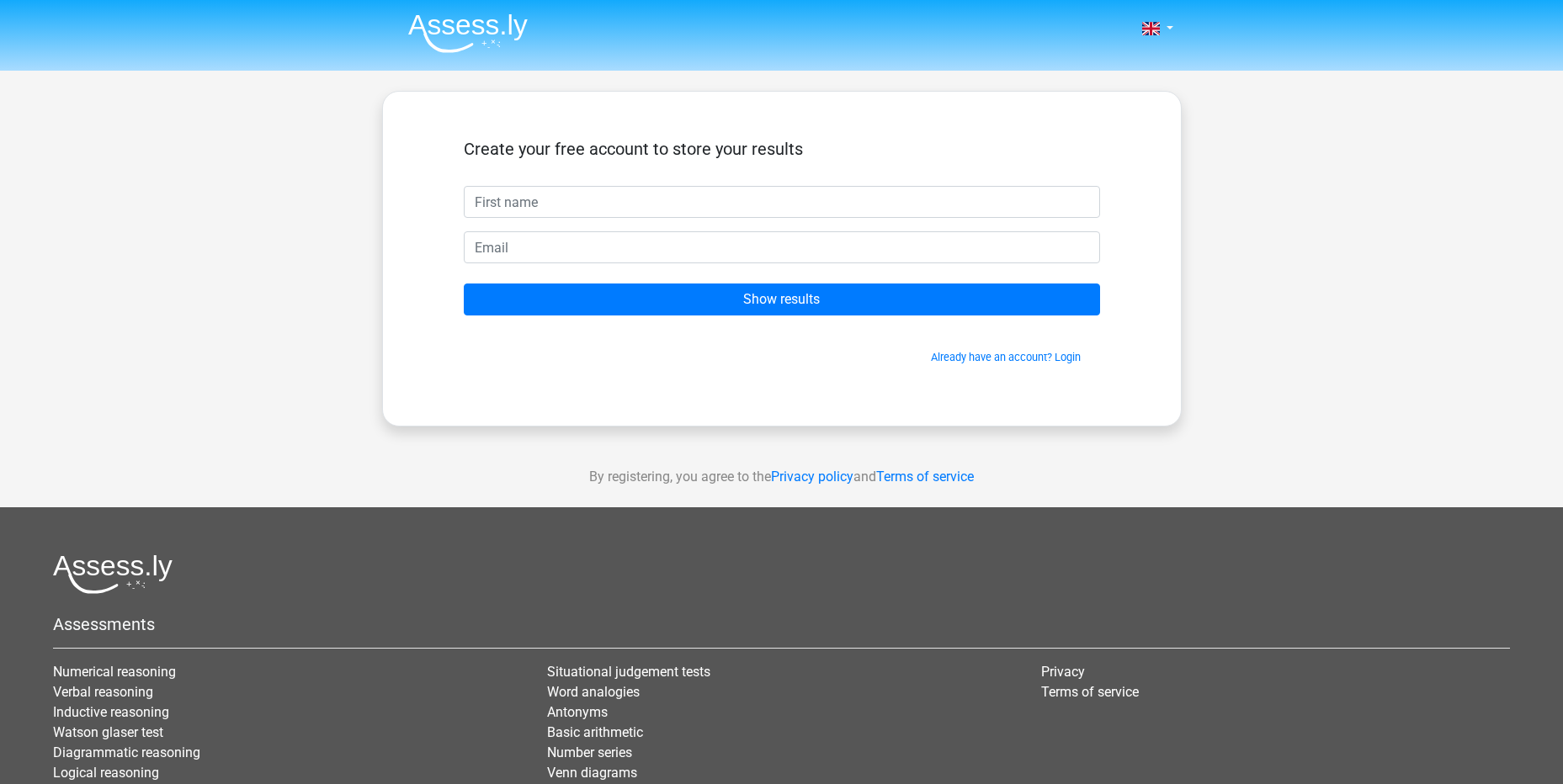
click at [683, 209] on input "text" at bounding box center [782, 201] width 636 height 32
click at [577, 193] on input "text" at bounding box center [782, 201] width 636 height 32
type input "[PERSON_NAME]"
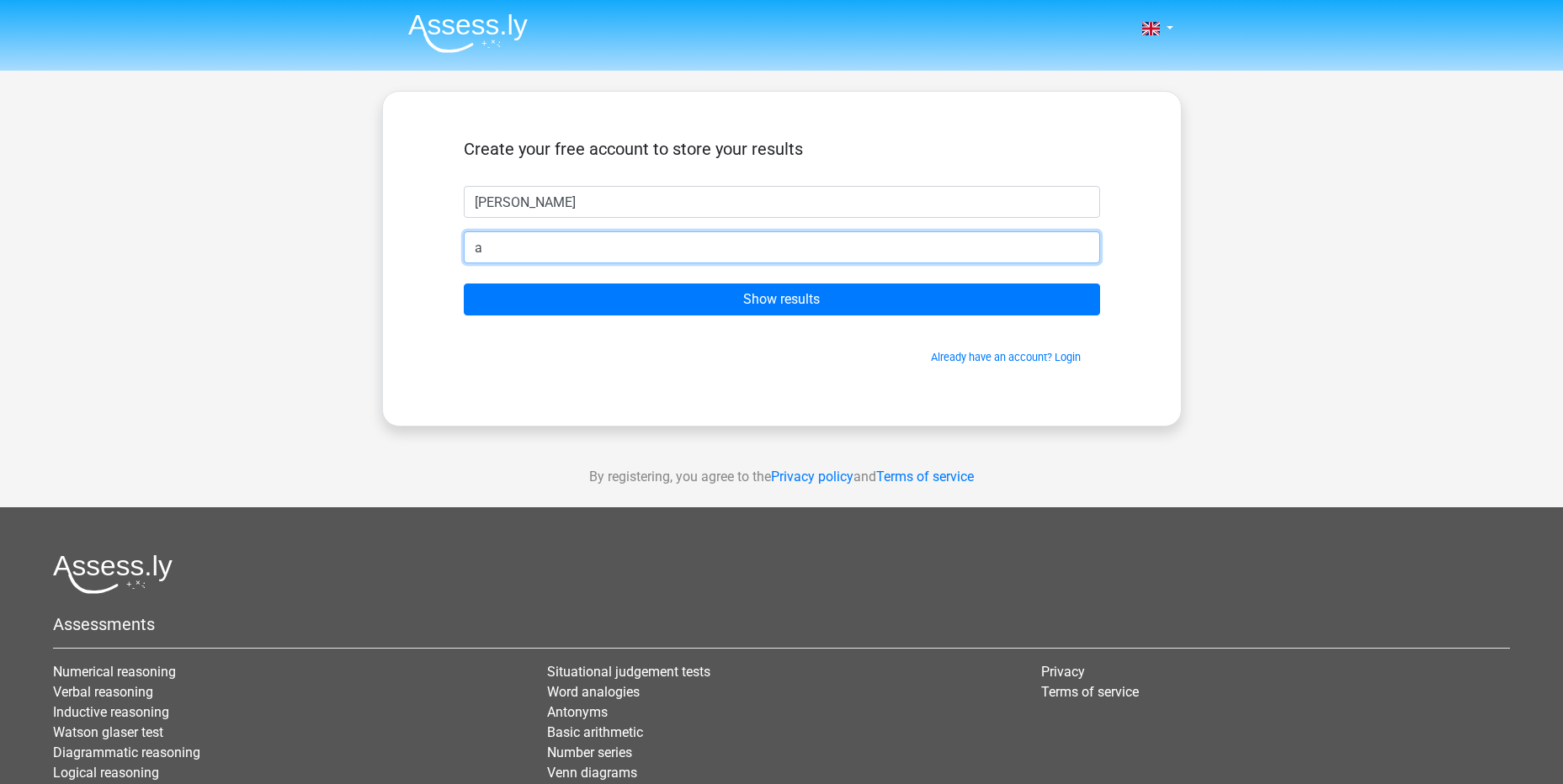
type input "[EMAIL_ADDRESS][DOMAIN_NAME]"
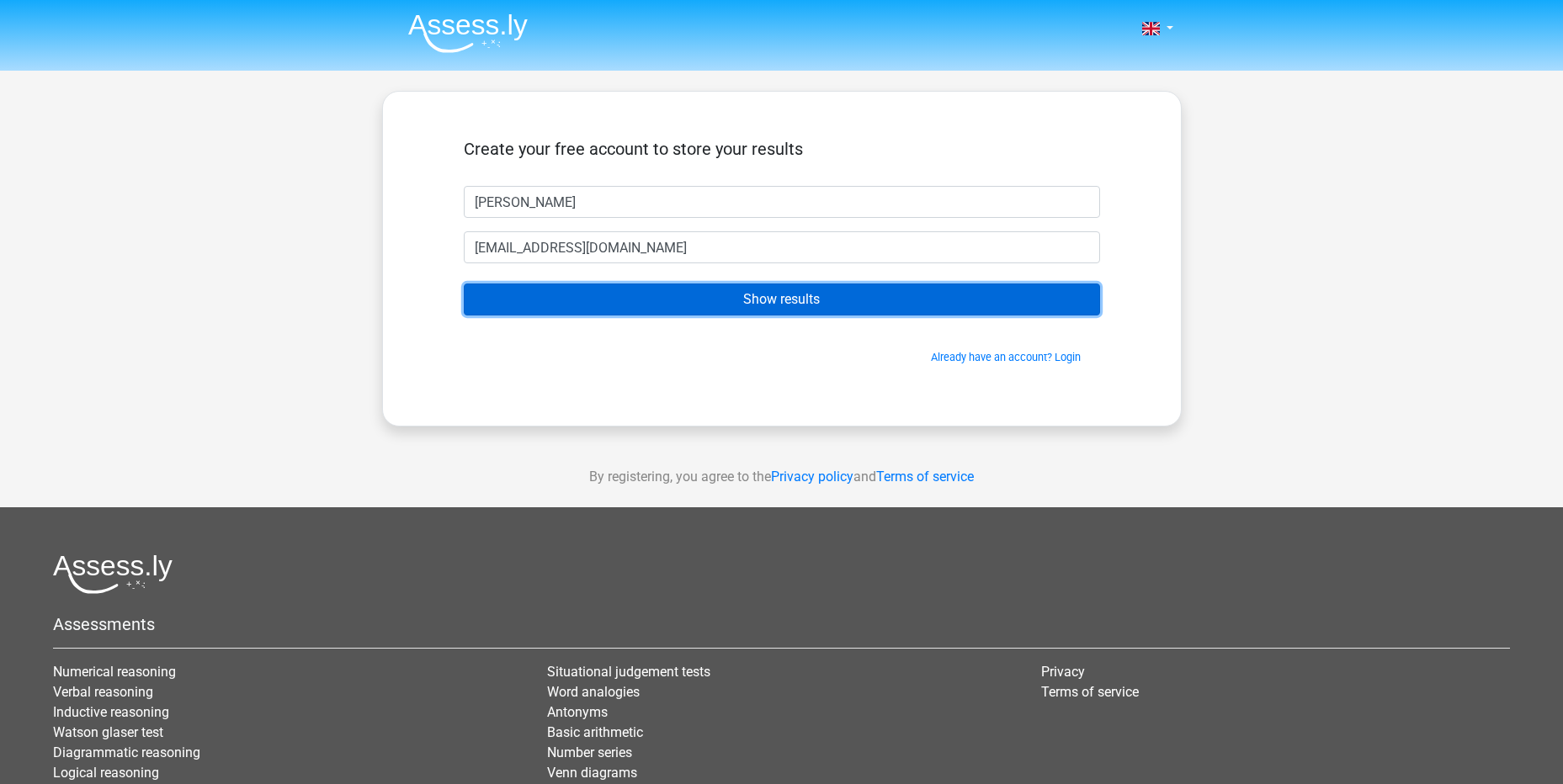
click at [784, 308] on input "Show results" at bounding box center [782, 299] width 636 height 32
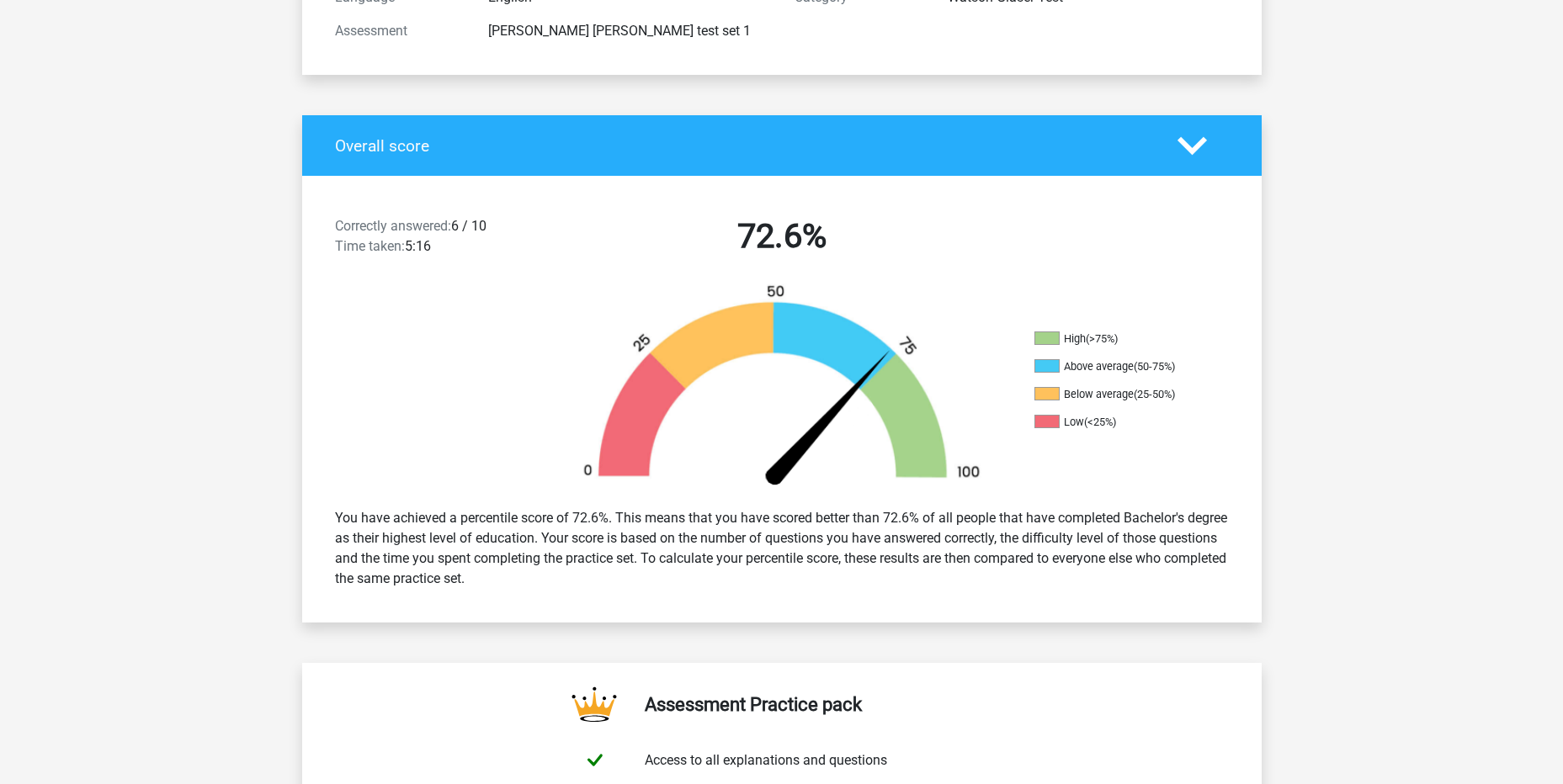
scroll to position [252, 0]
drag, startPoint x: 337, startPoint y: 219, endPoint x: 509, endPoint y: 224, distance: 172.1
click at [509, 224] on div "Correctly answered: 6 / 10 Time taken: 5:16" at bounding box center [437, 239] width 230 height 47
drag, startPoint x: 509, startPoint y: 224, endPoint x: 480, endPoint y: 225, distance: 29.0
copy div "Correctly answered: 6 / 10"
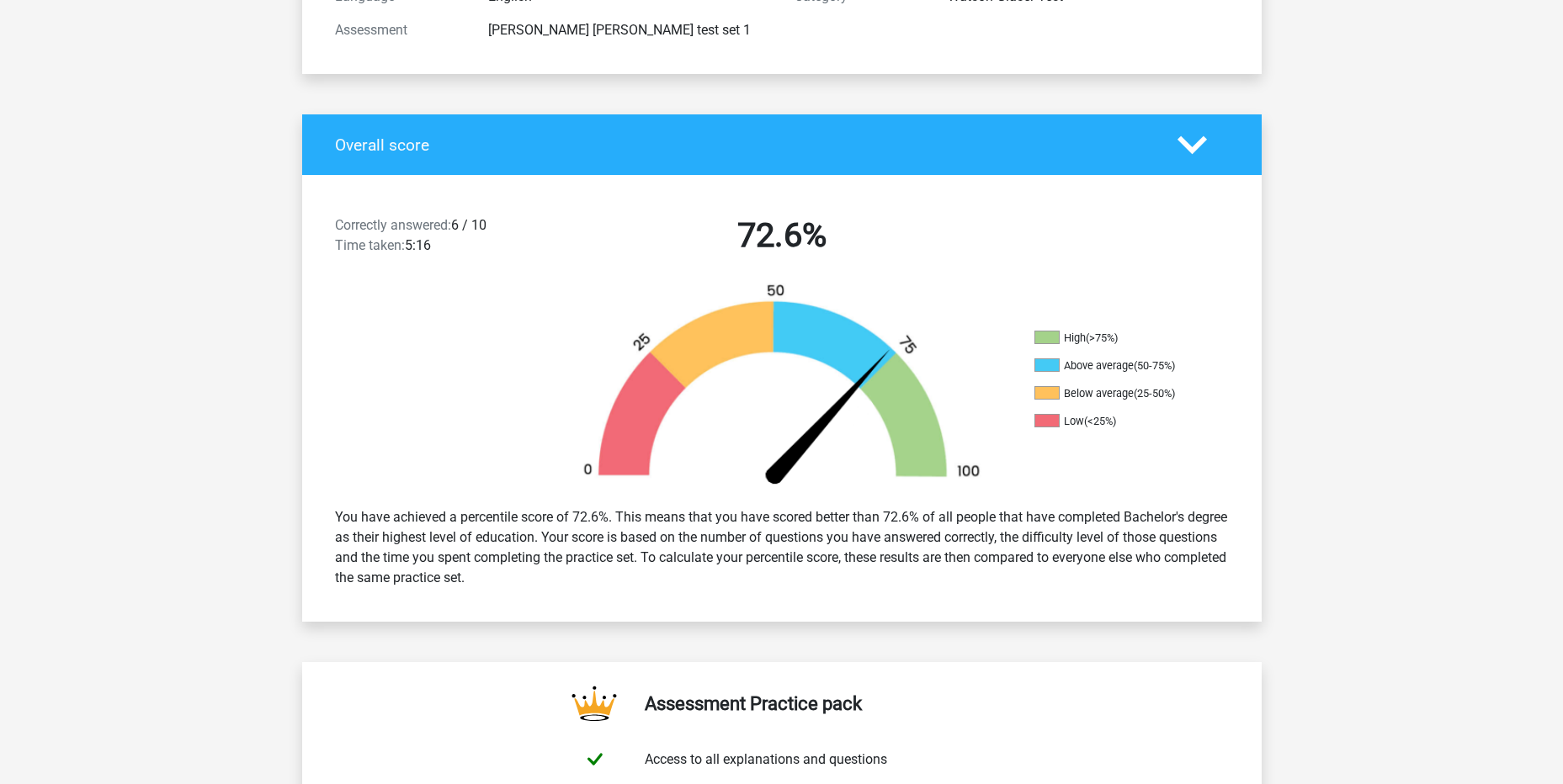
drag, startPoint x: 1187, startPoint y: 366, endPoint x: 1038, endPoint y: 367, distance: 149.0
click at [1038, 367] on li "Above average (50-75%)" at bounding box center [1119, 366] width 168 height 16
drag, startPoint x: 1038, startPoint y: 367, endPoint x: 1121, endPoint y: 366, distance: 83.0
copy li "Above average (50-75%)"
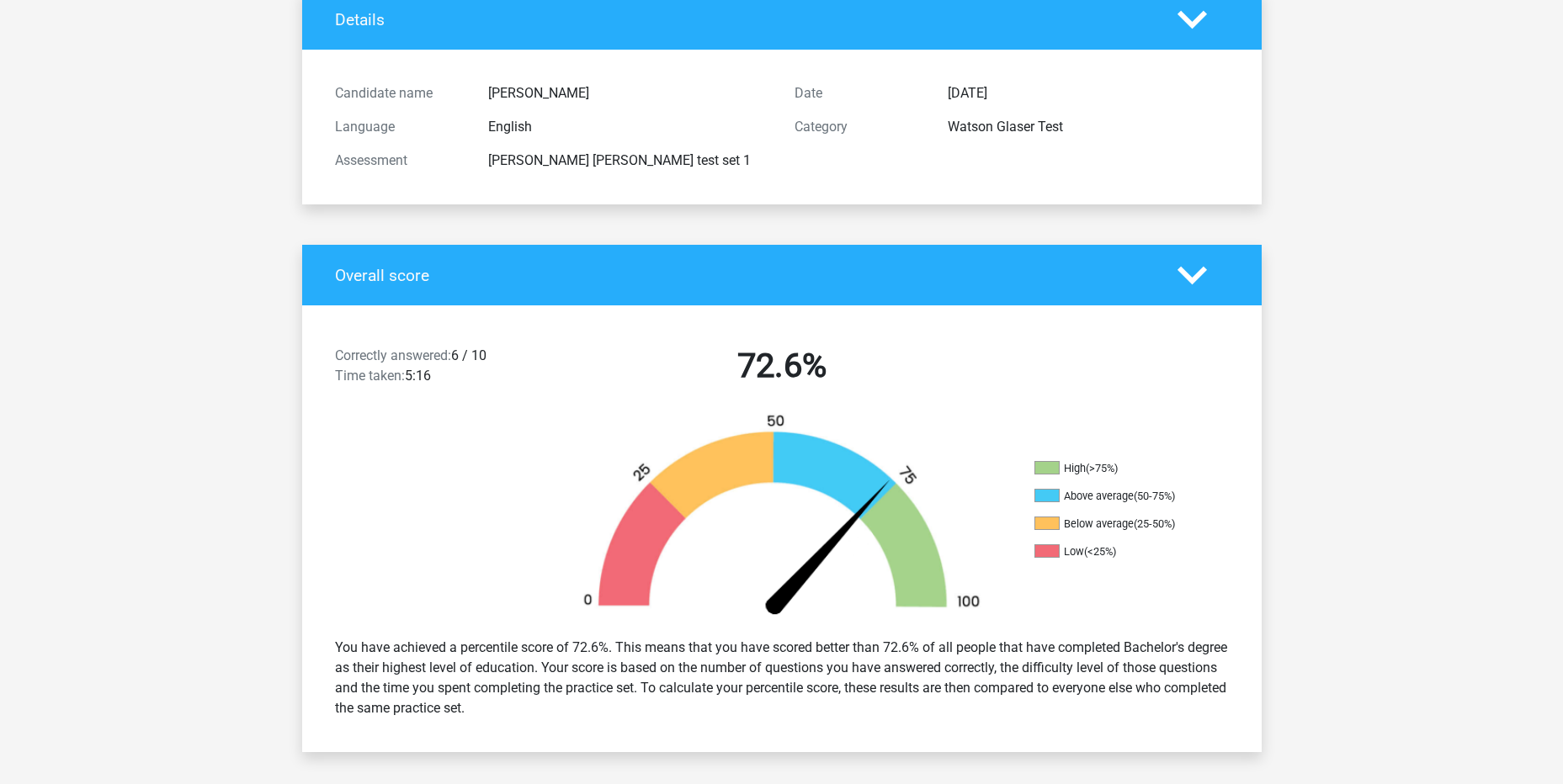
scroll to position [0, 0]
